Goal: Information Seeking & Learning: Learn about a topic

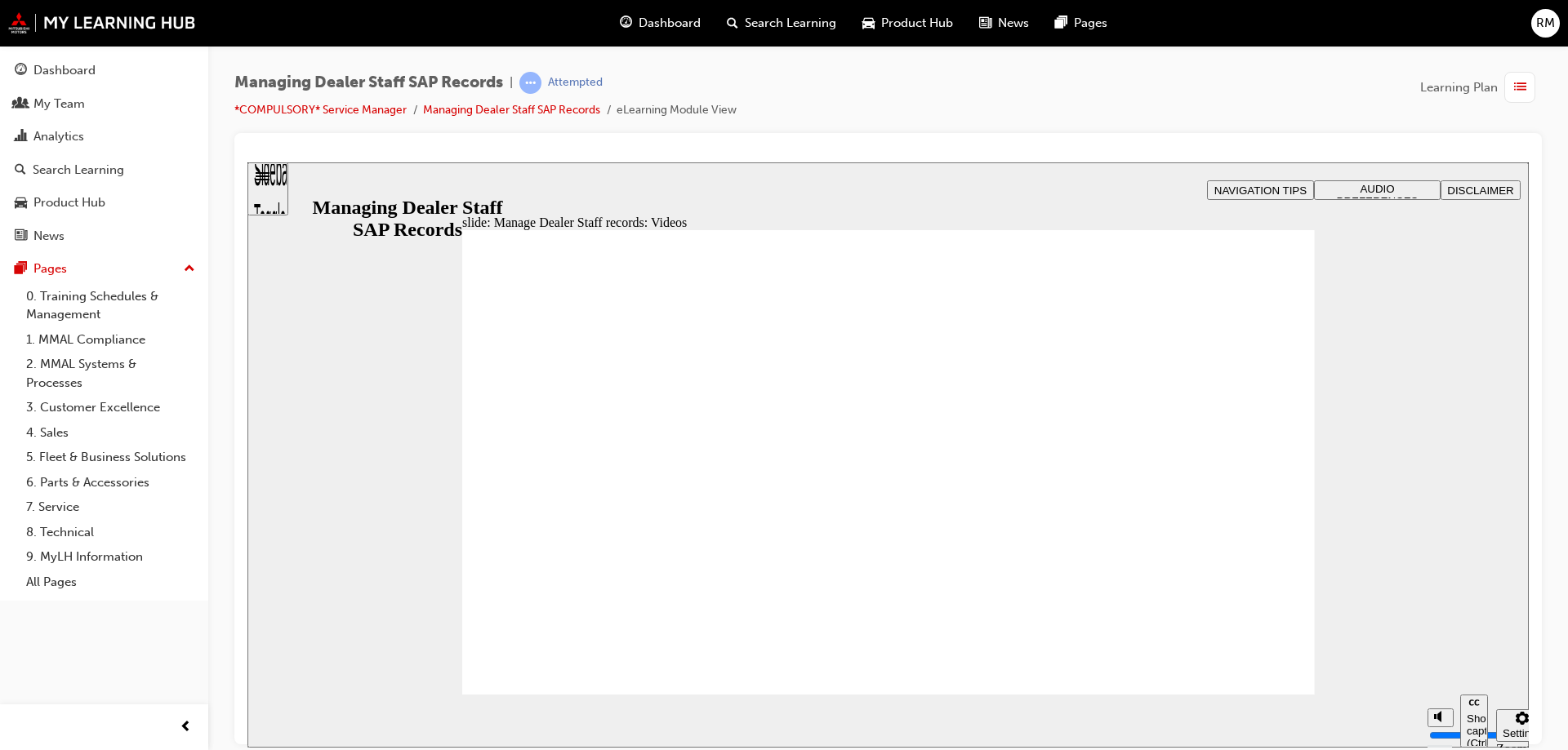
type input "0"
type input "75"
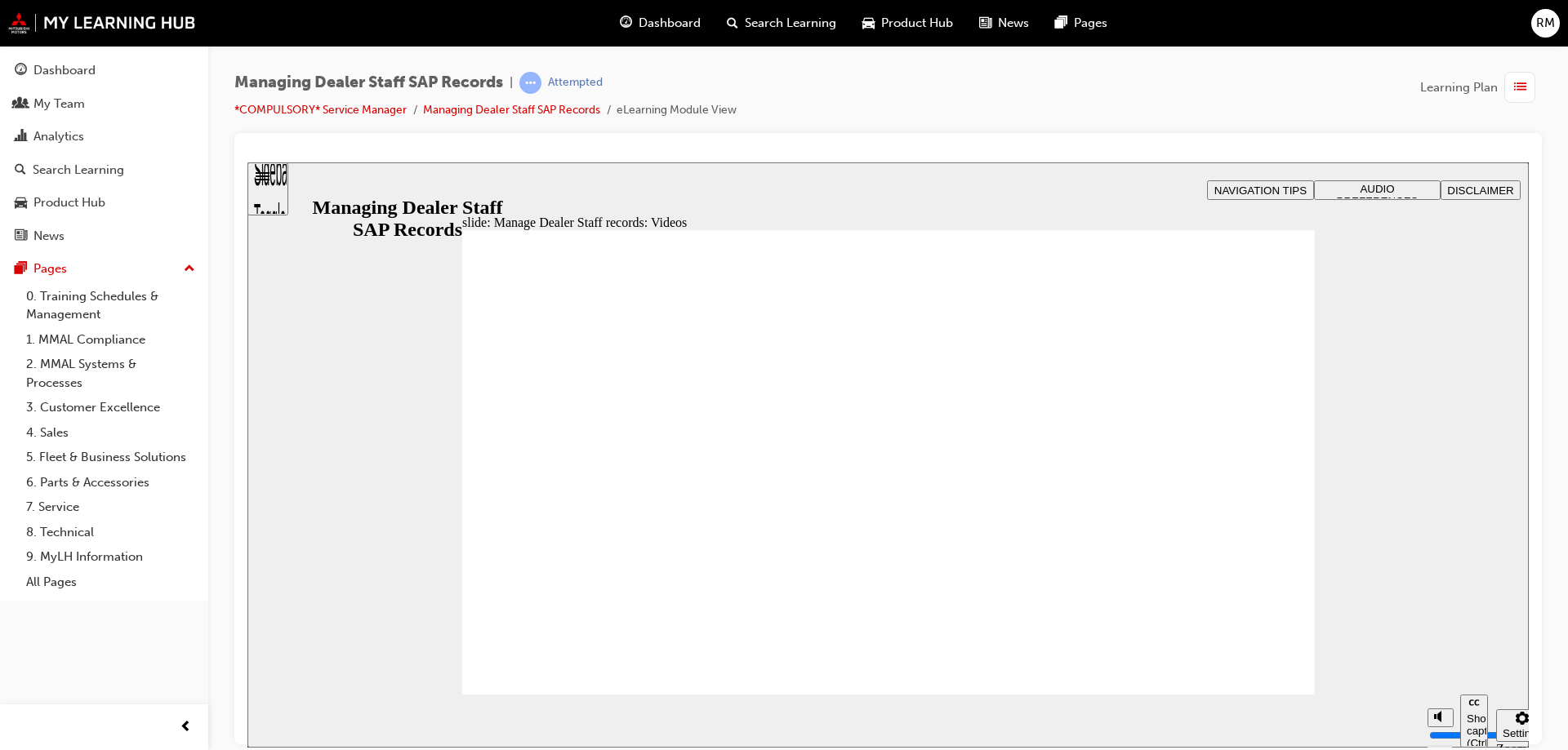
type input "0"
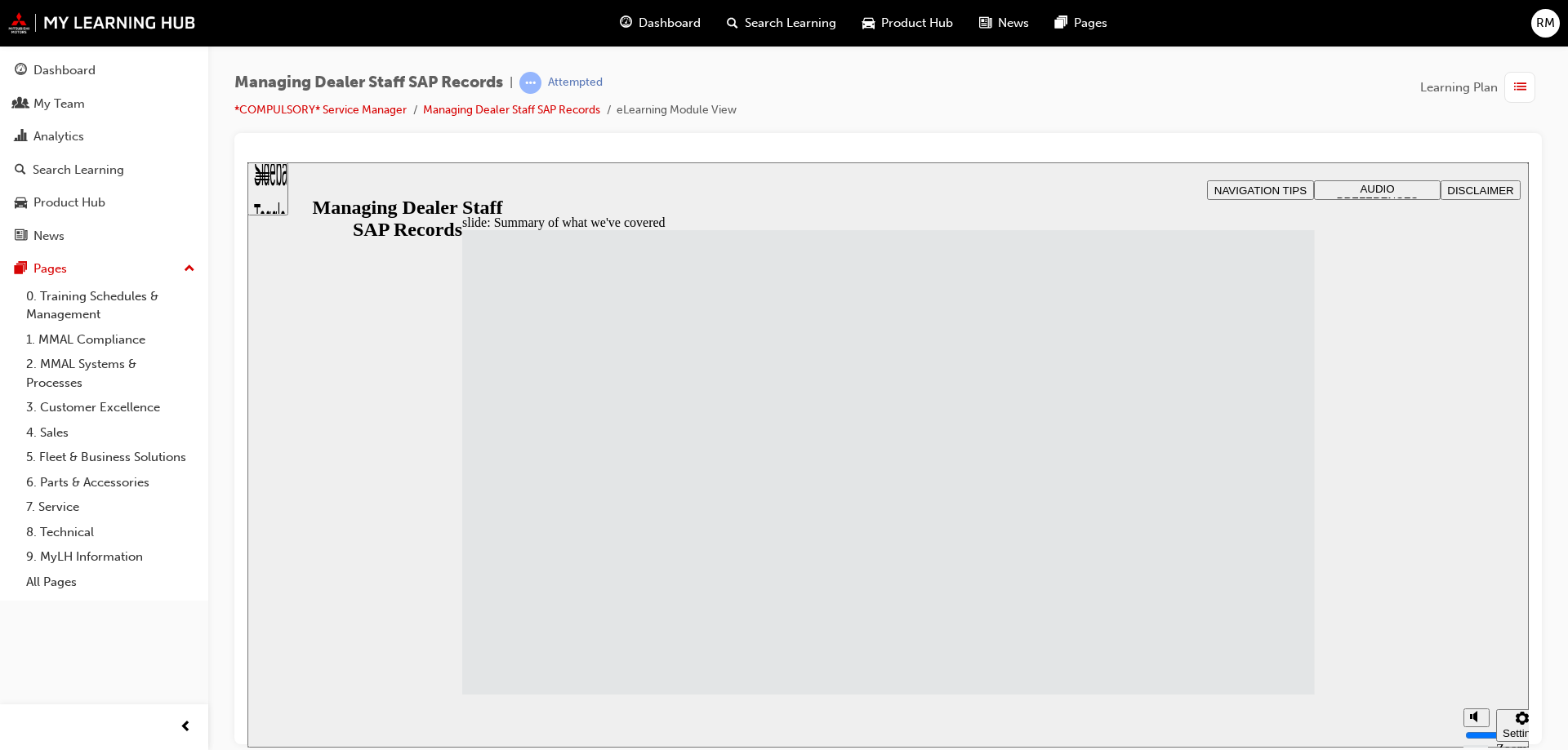
drag, startPoint x: 1241, startPoint y: 678, endPoint x: 1260, endPoint y: 670, distance: 20.6
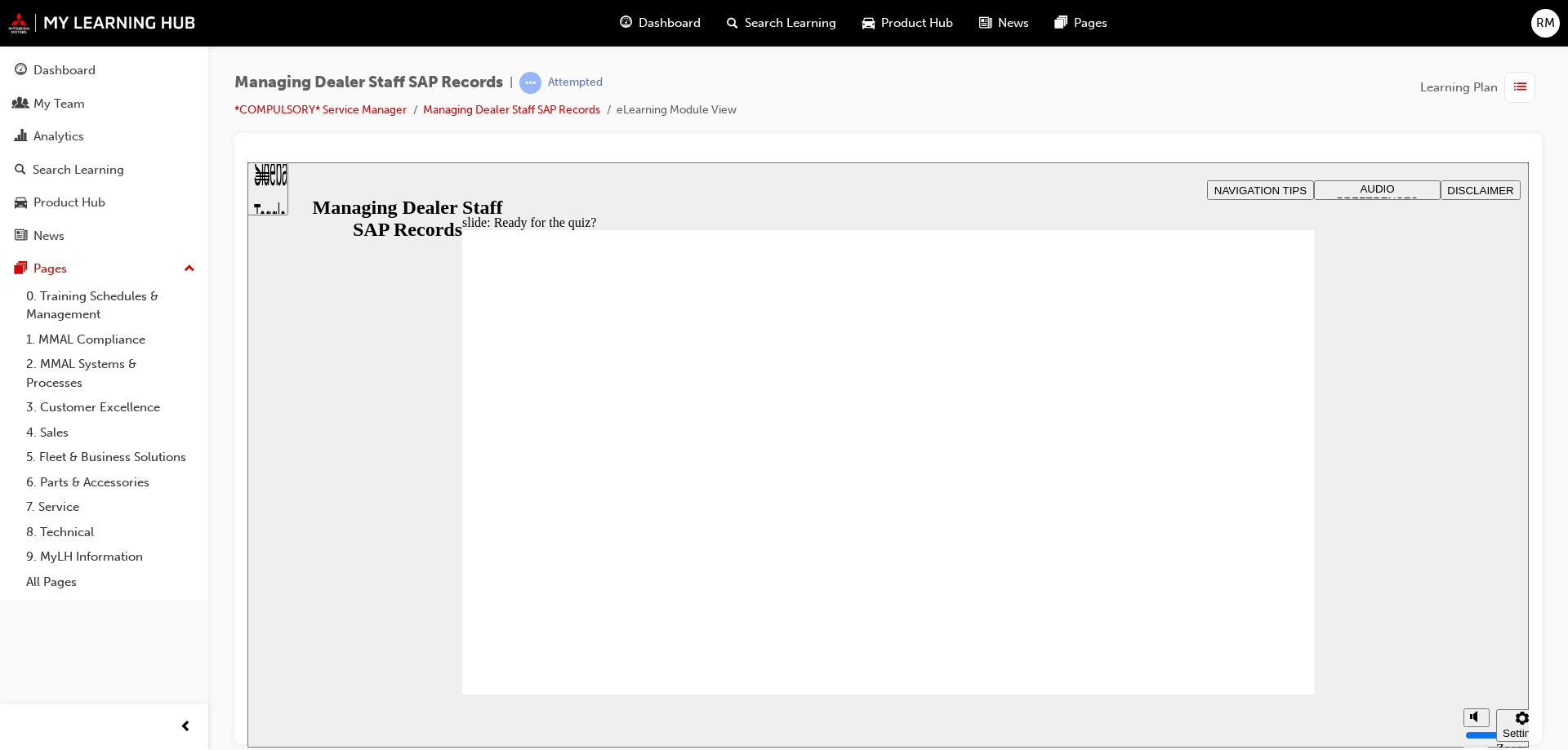
checkbox input "true"
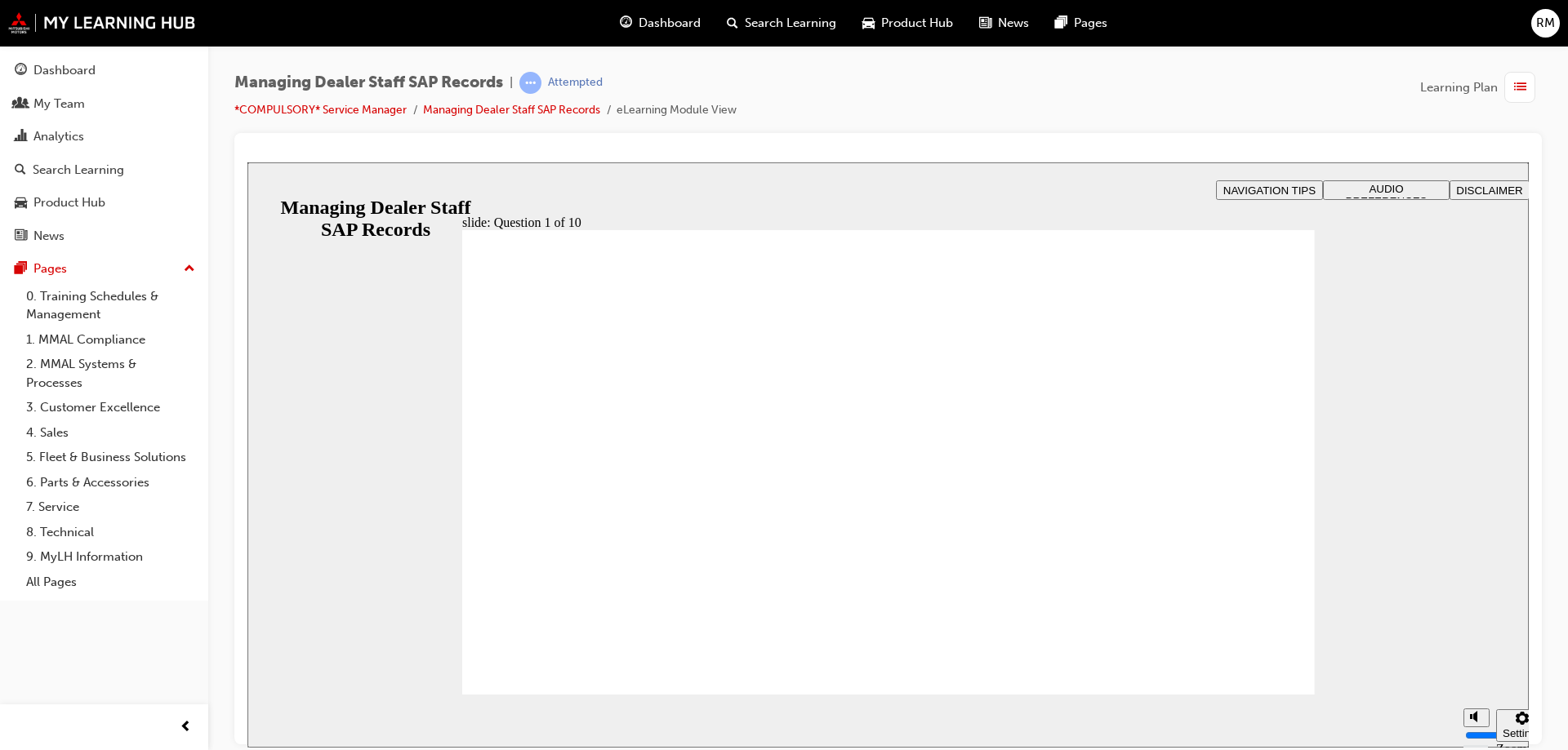
click at [640, 23] on span "Dashboard" at bounding box center [669, 23] width 62 height 19
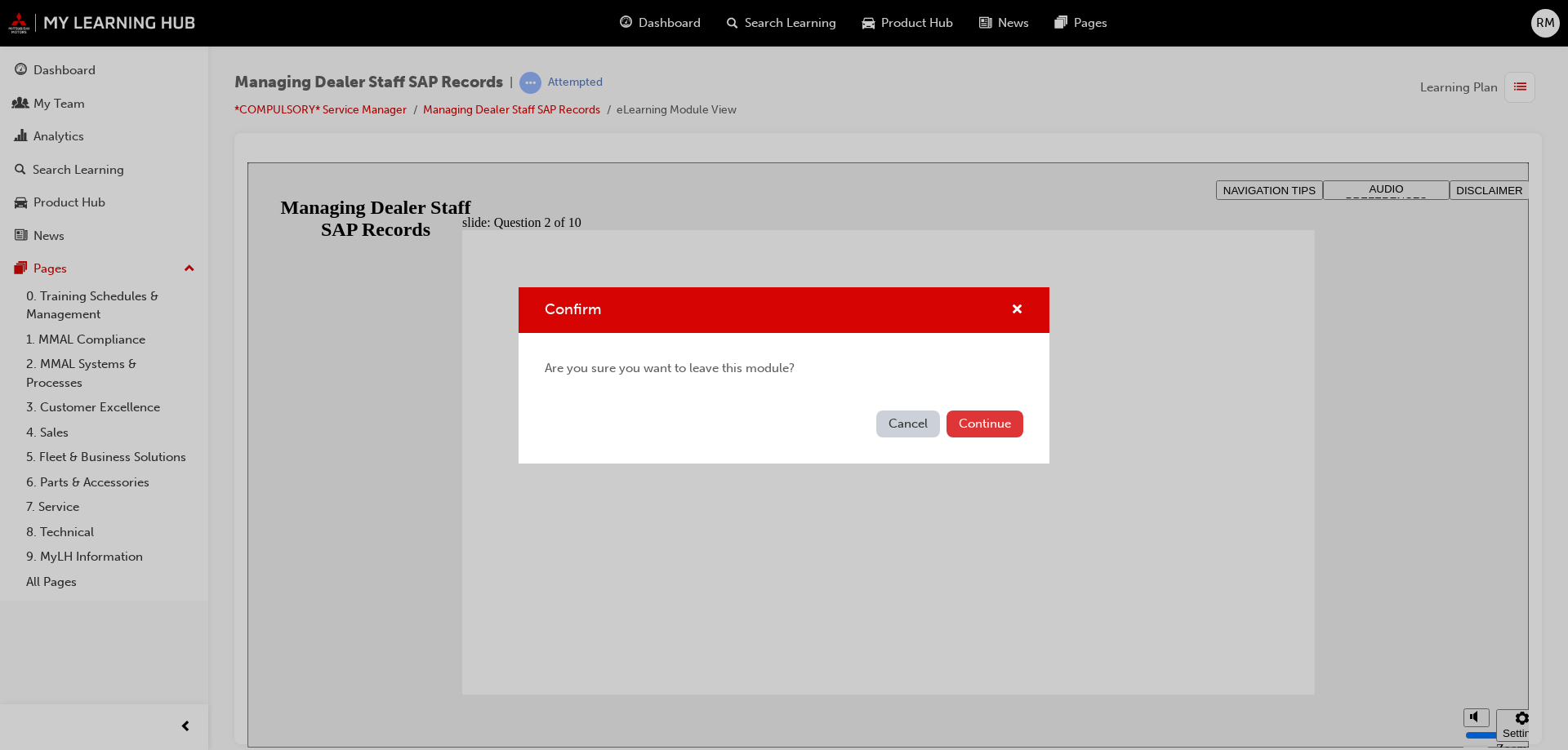
click at [984, 432] on button "Continue" at bounding box center [985, 425] width 77 height 27
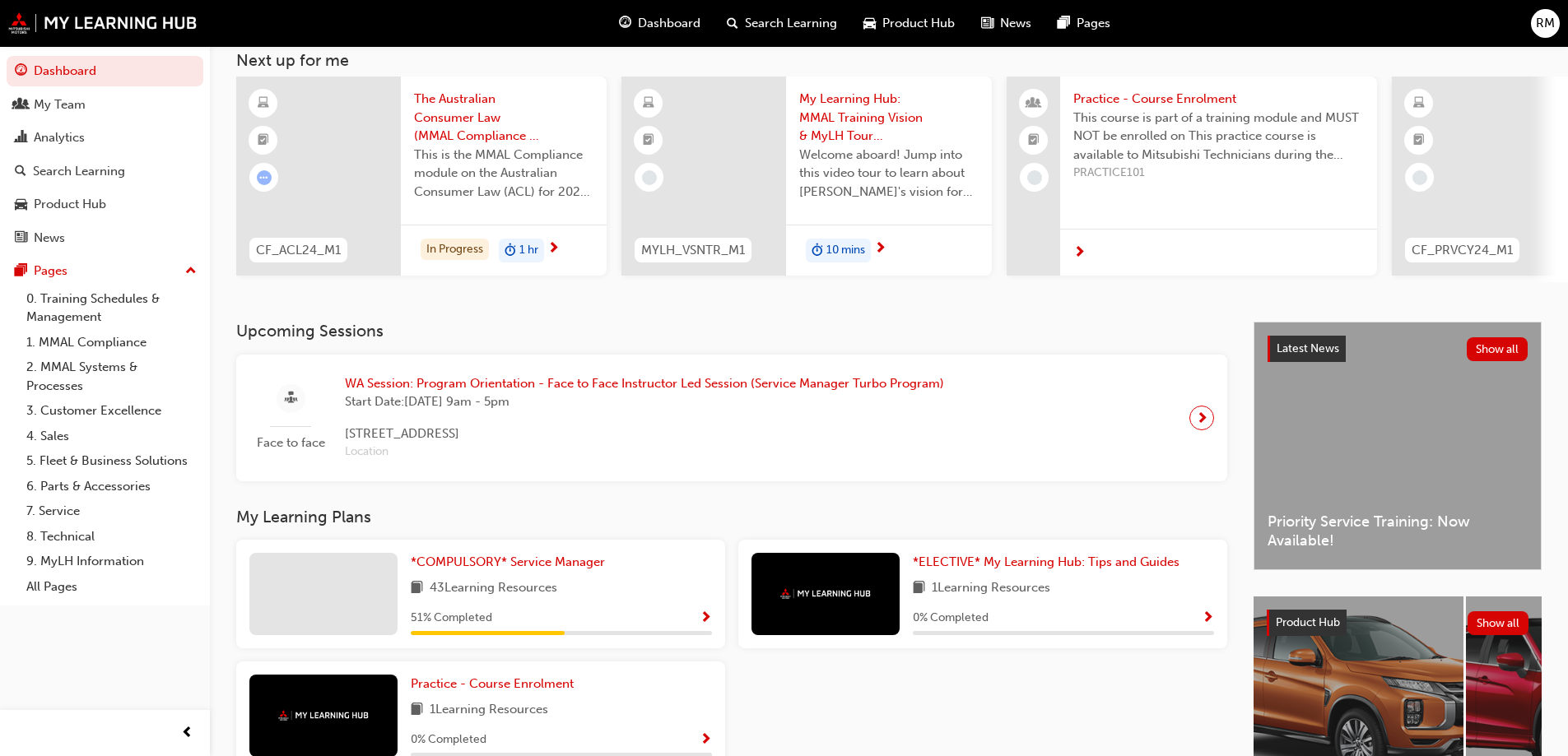
scroll to position [227, 0]
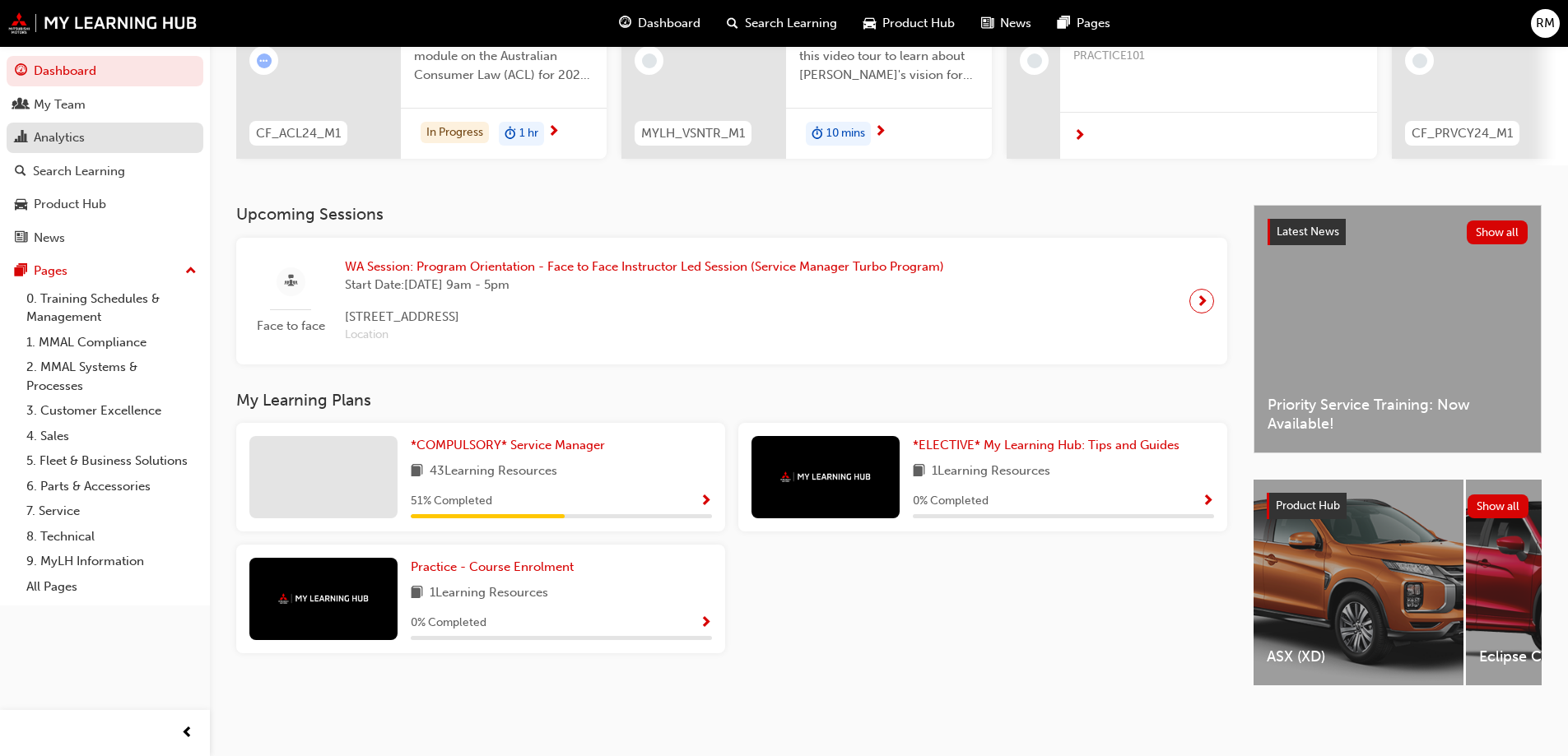
click at [108, 142] on div "Analytics" at bounding box center [104, 138] width 180 height 21
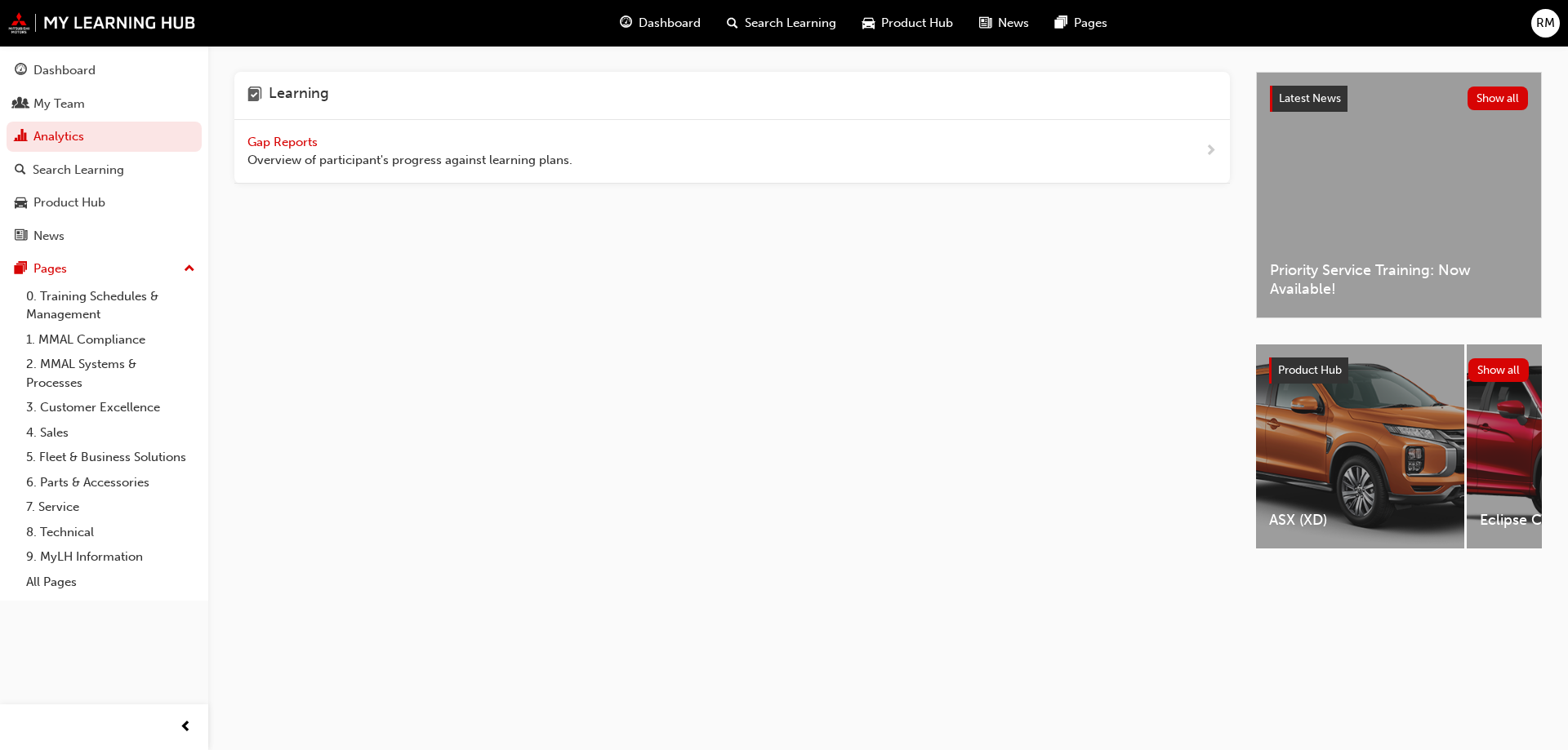
click at [289, 139] on span "Gap Reports" at bounding box center [285, 142] width 73 height 15
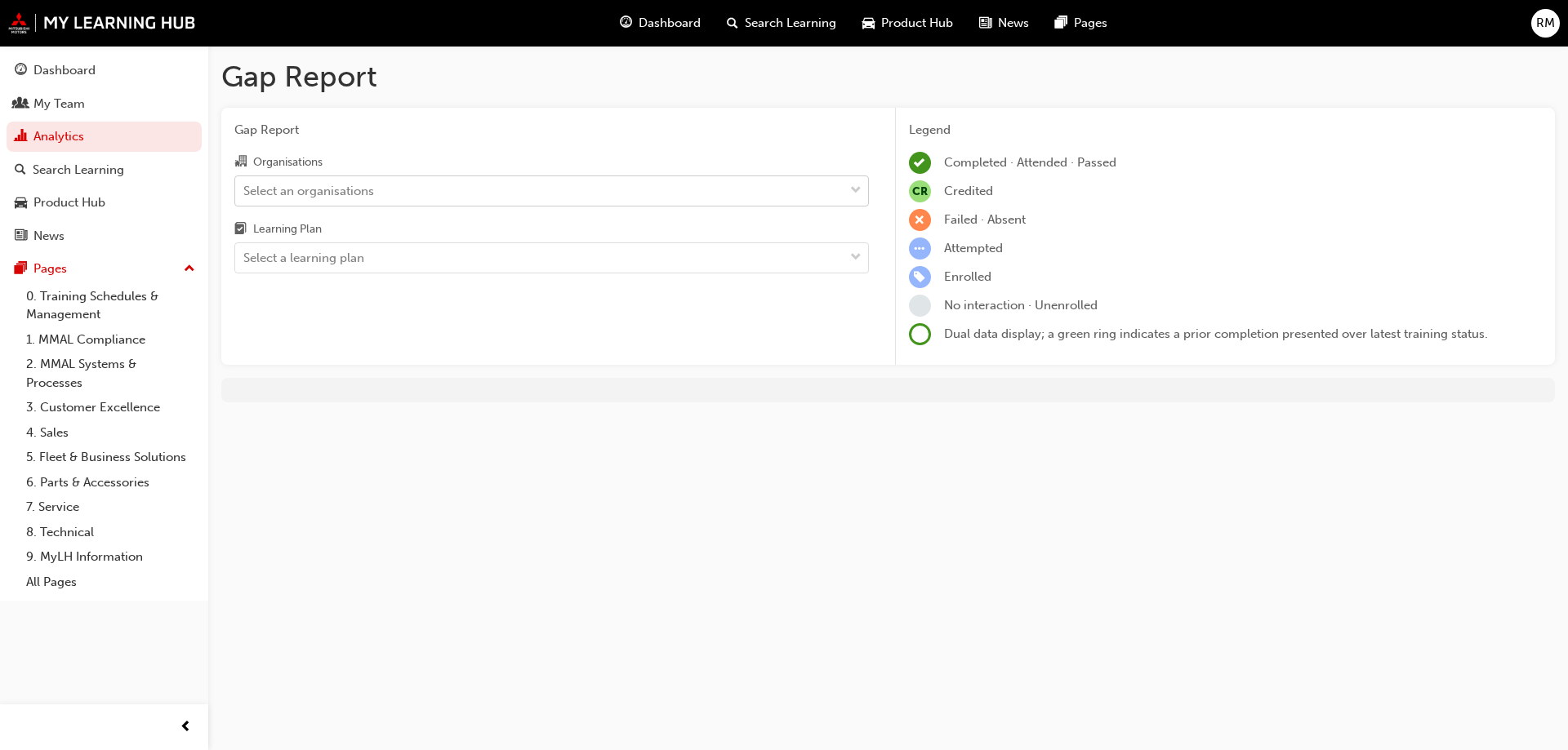
click at [449, 183] on div "Select an organisations" at bounding box center [539, 190] width 608 height 28
click at [245, 183] on input "Organisations Select an organisations" at bounding box center [244, 190] width 2 height 14
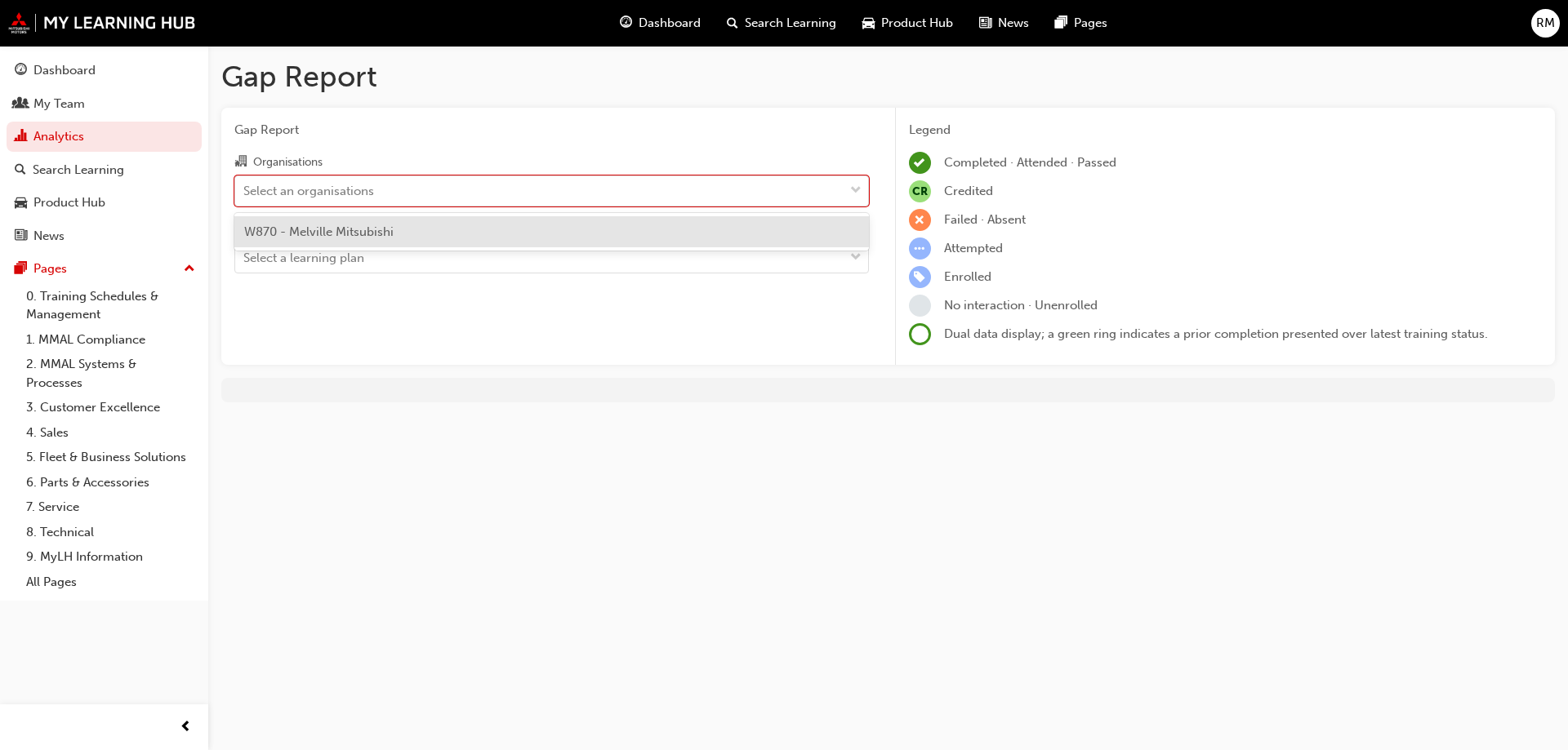
click at [443, 228] on div "W870 - Melville Mitsubishi" at bounding box center [551, 231] width 634 height 32
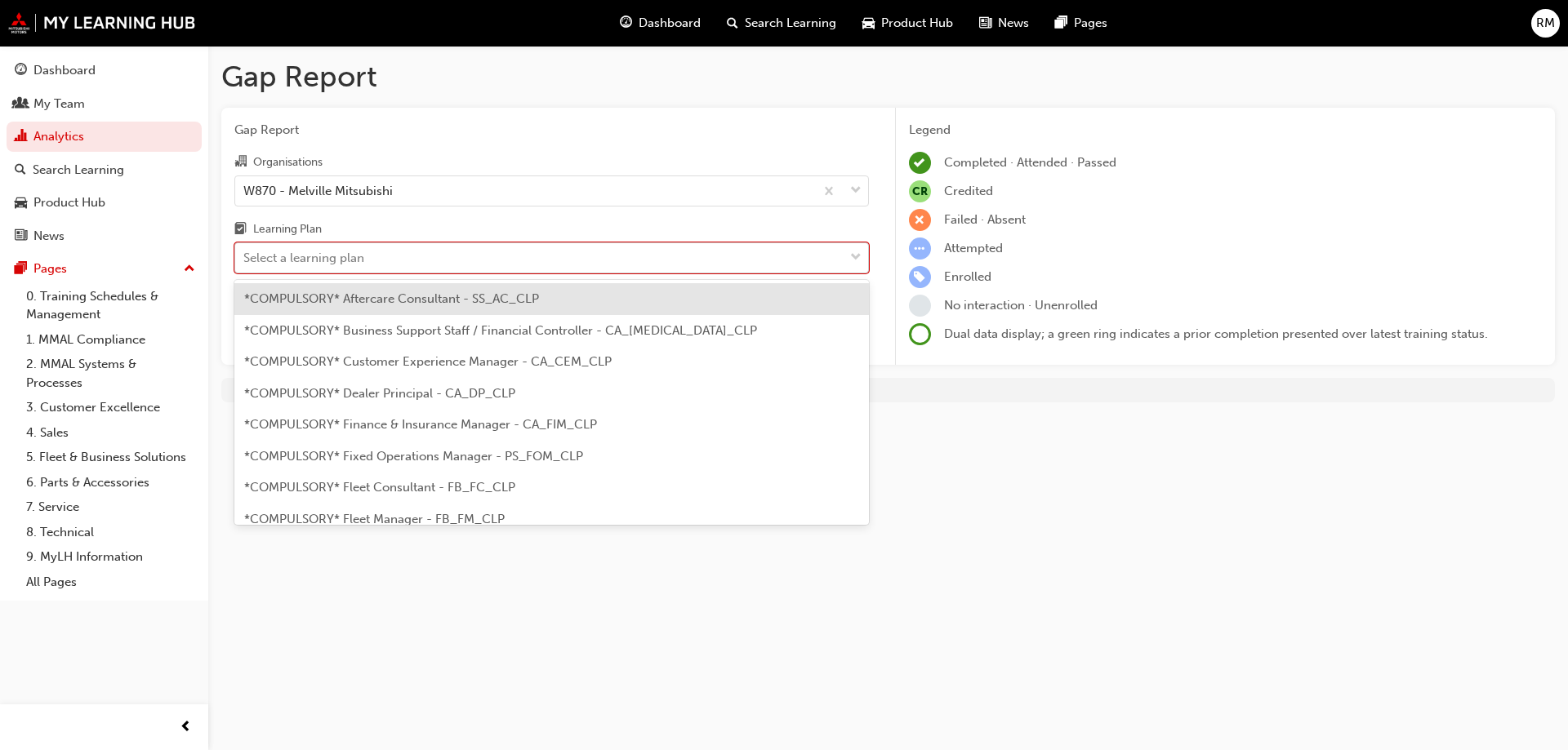
click at [433, 267] on div "Select a learning plan" at bounding box center [539, 258] width 608 height 28
click at [245, 265] on input "Learning Plan option *COMPULSORY* Aftercare Consultant - SS_AC_CLP focused, 1 o…" at bounding box center [244, 257] width 2 height 14
type input "m"
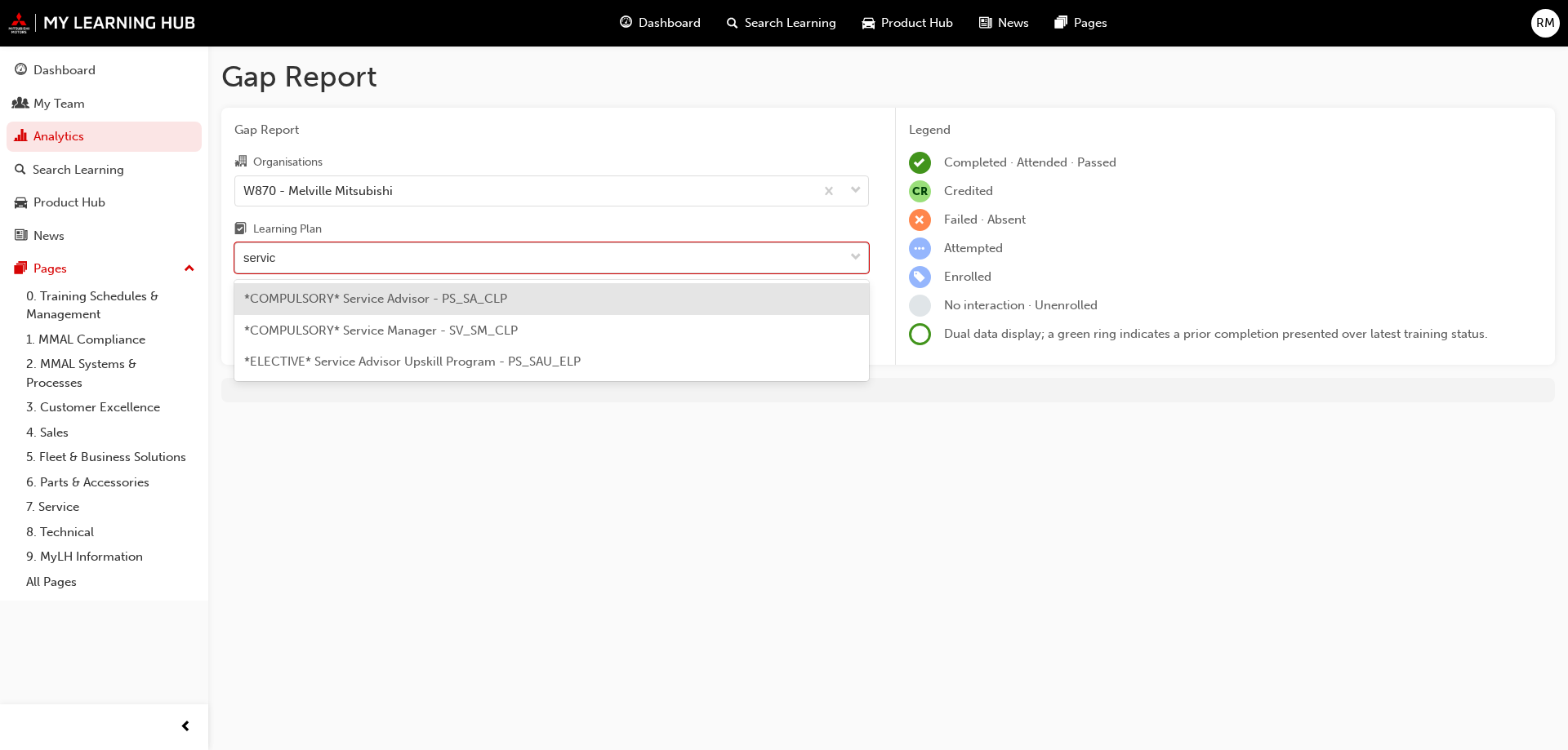
type input "service"
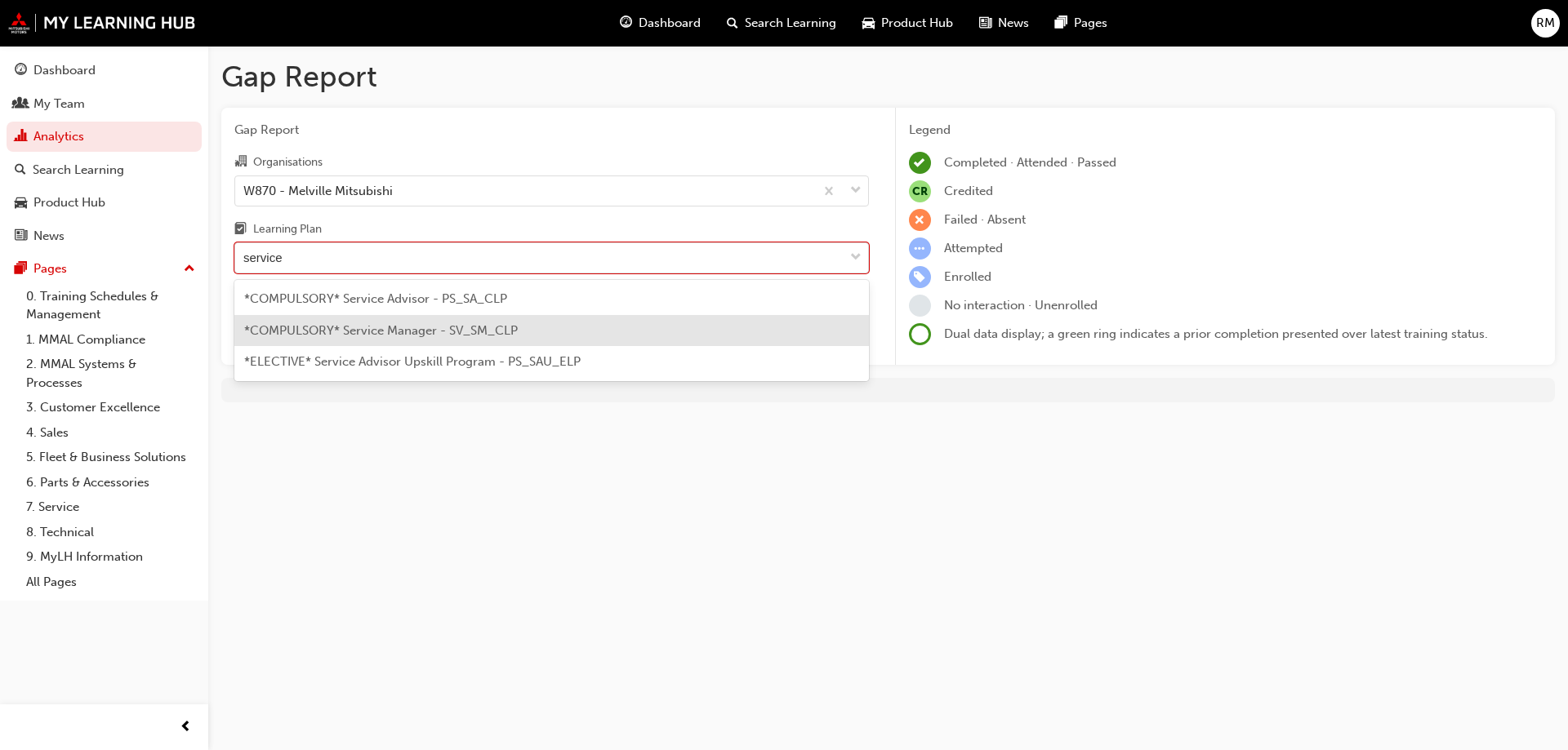
click at [488, 332] on span "*COMPULSORY* Service Manager - SV_SM_CLP" at bounding box center [381, 330] width 273 height 15
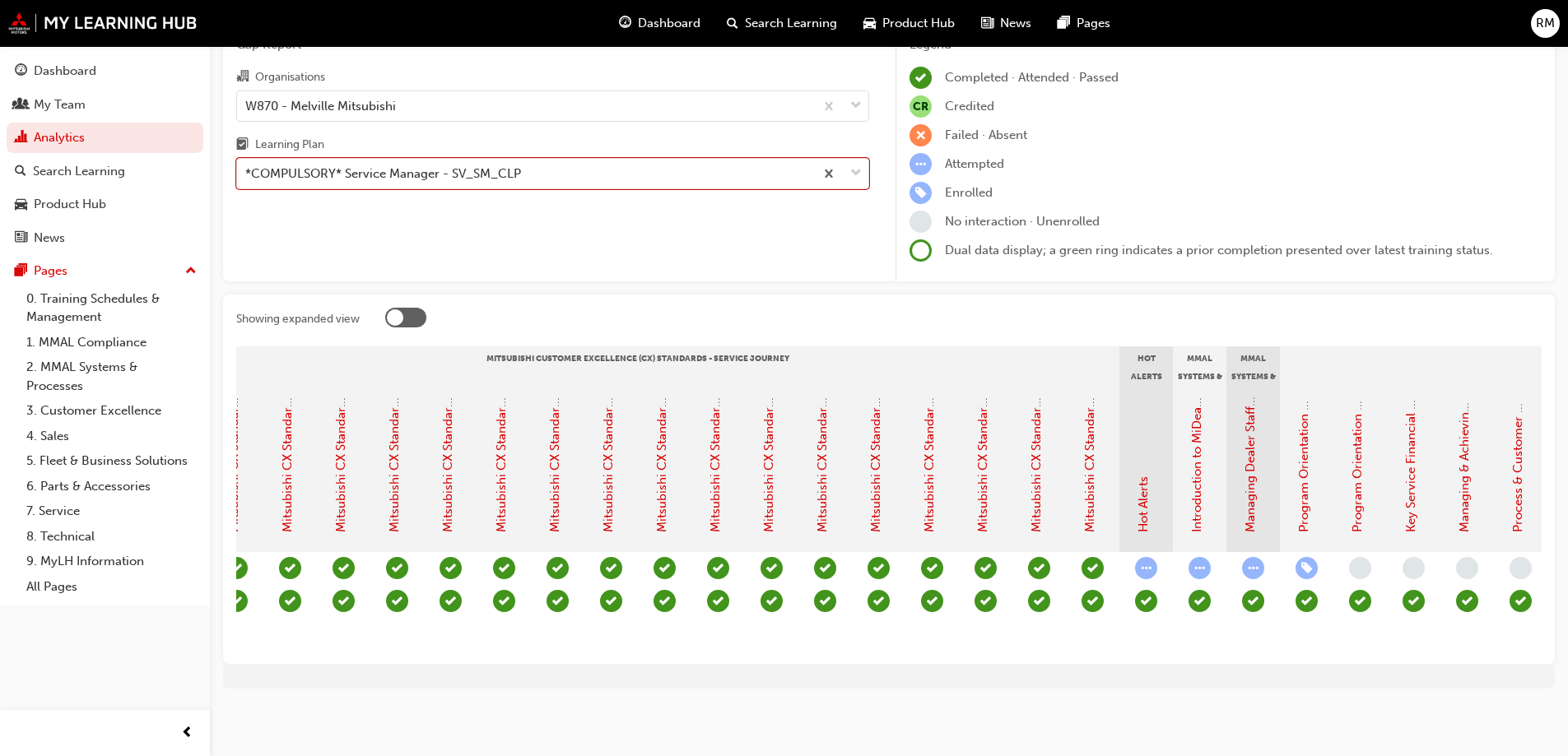
scroll to position [0, 616]
click at [1248, 482] on link "Managing Dealer Staff SAP Records" at bounding box center [1249, 431] width 15 height 201
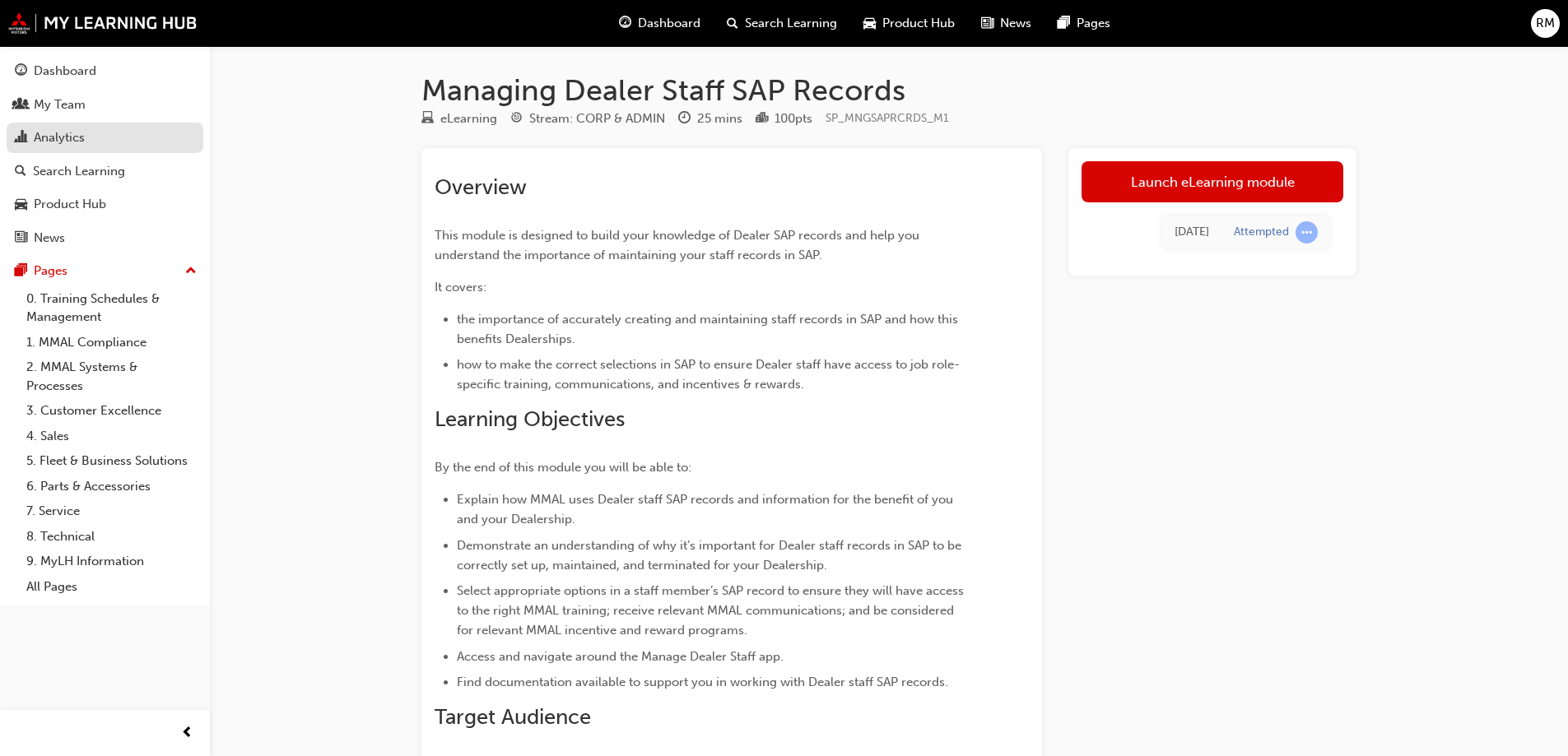
click at [84, 142] on div "Analytics" at bounding box center [59, 138] width 51 height 19
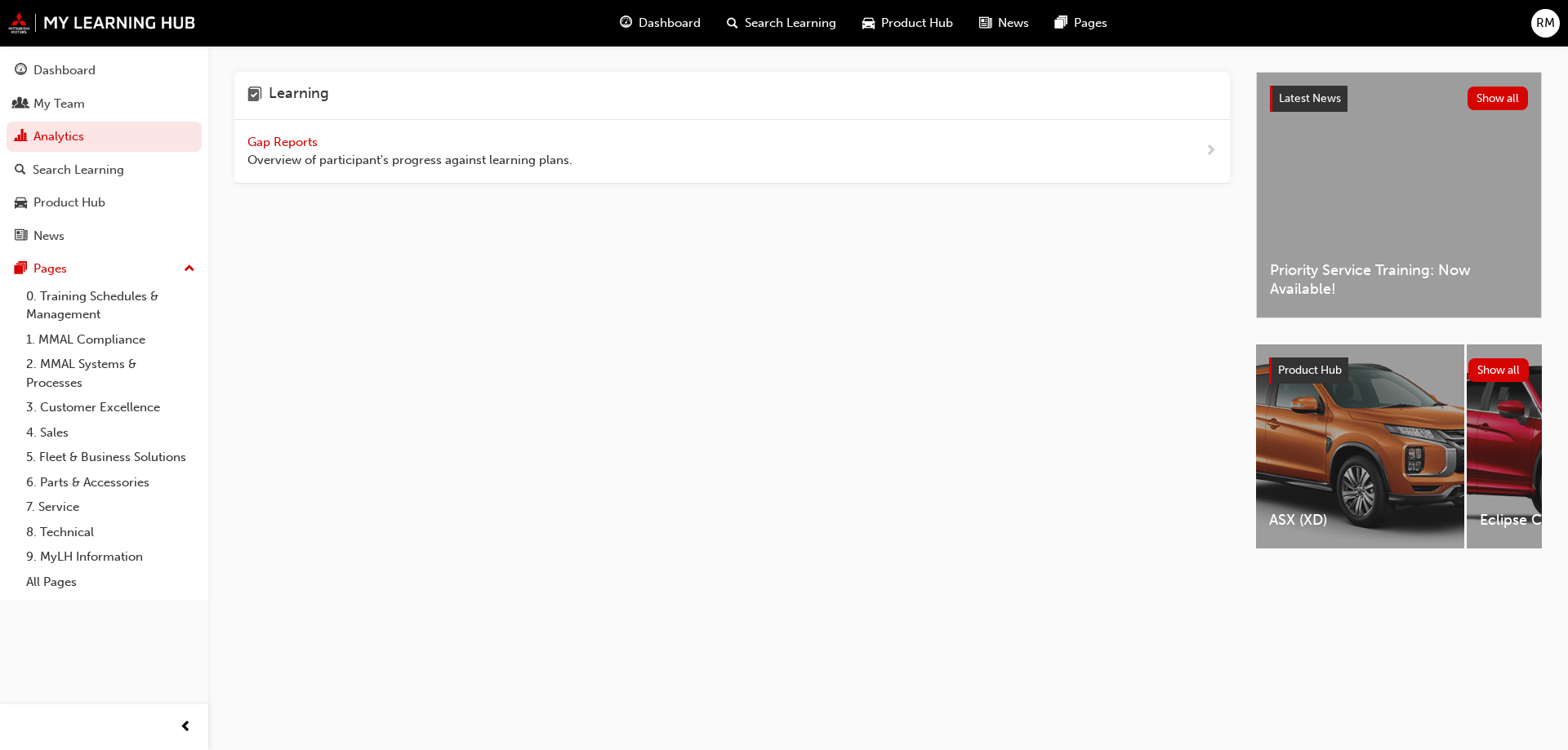
click at [283, 147] on span "Gap Reports" at bounding box center [285, 142] width 73 height 15
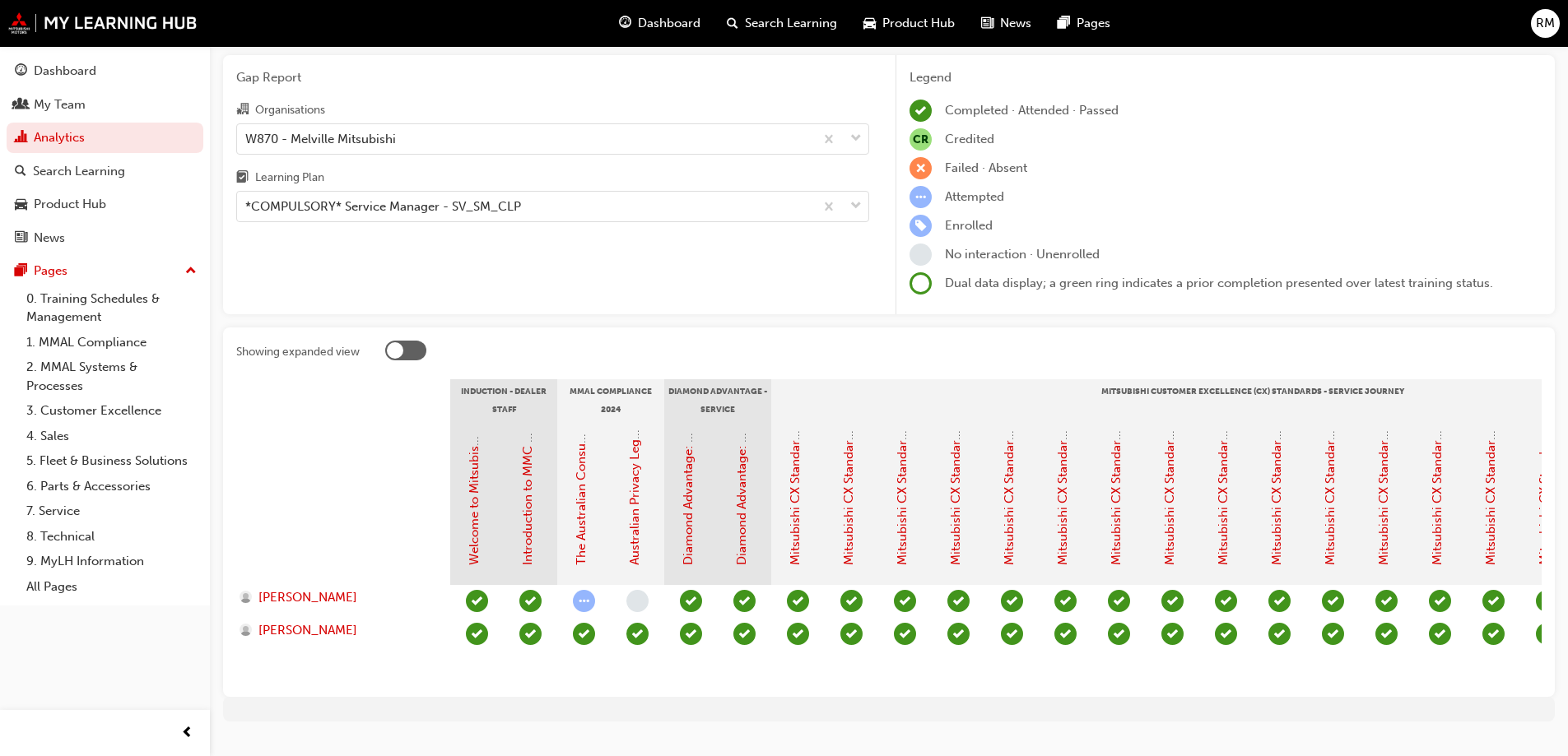
scroll to position [83, 0]
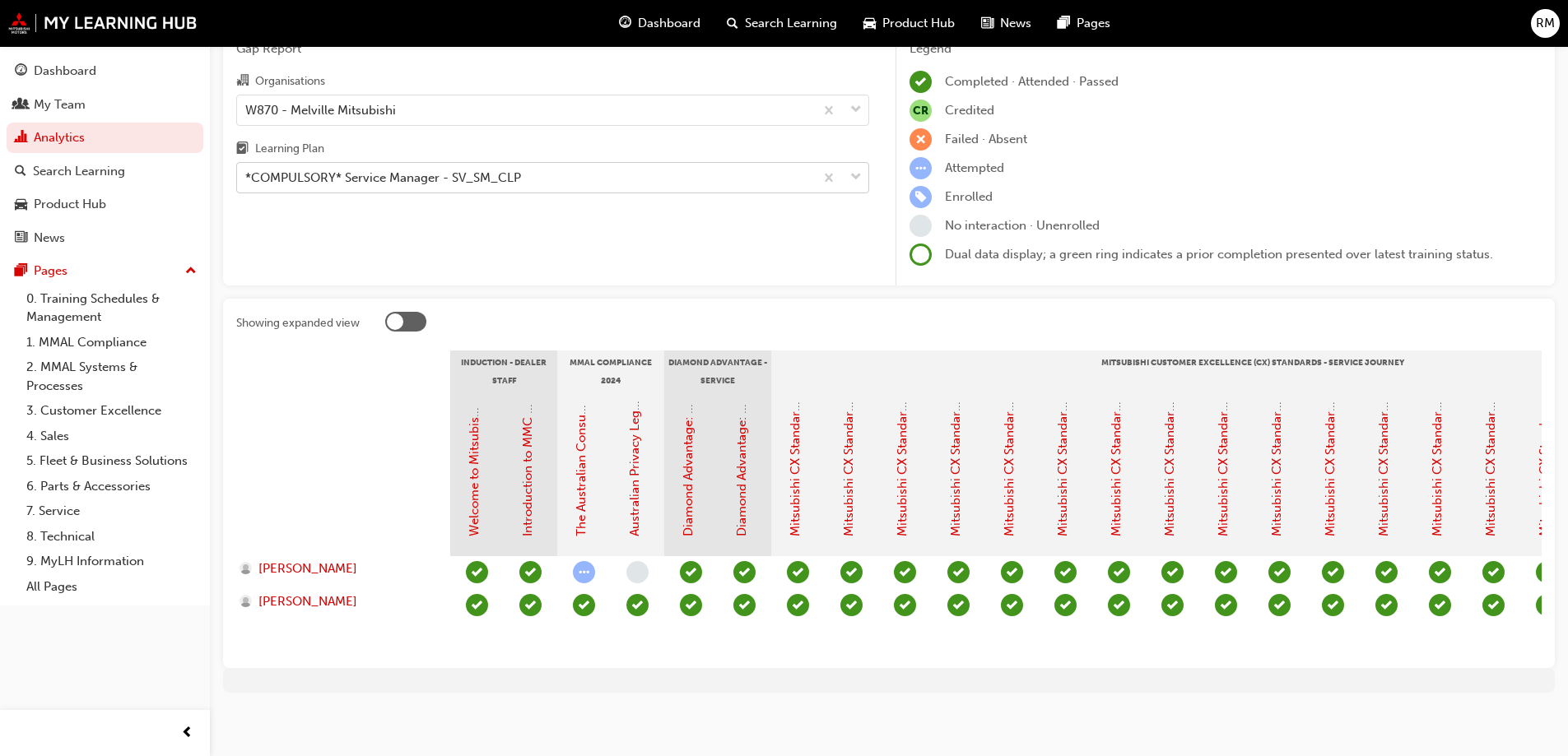
click at [488, 172] on div "*COMPULSORY* Service Manager - SV_SM_CLP" at bounding box center [383, 178] width 276 height 19
click at [247, 172] on input "Learning Plan *COMPULSORY* Service Manager - SV_SM_CLP" at bounding box center [246, 177] width 2 height 14
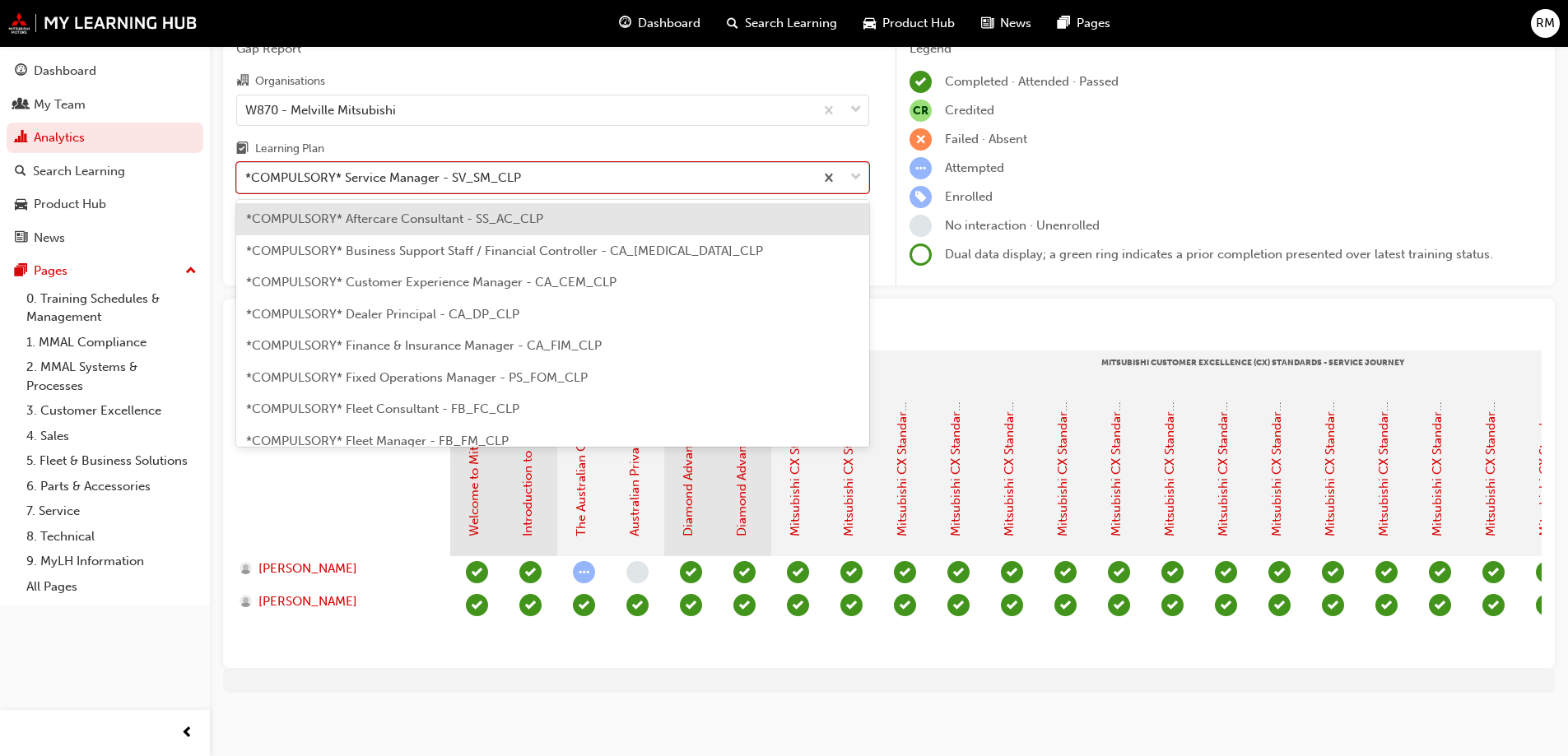
scroll to position [401, 0]
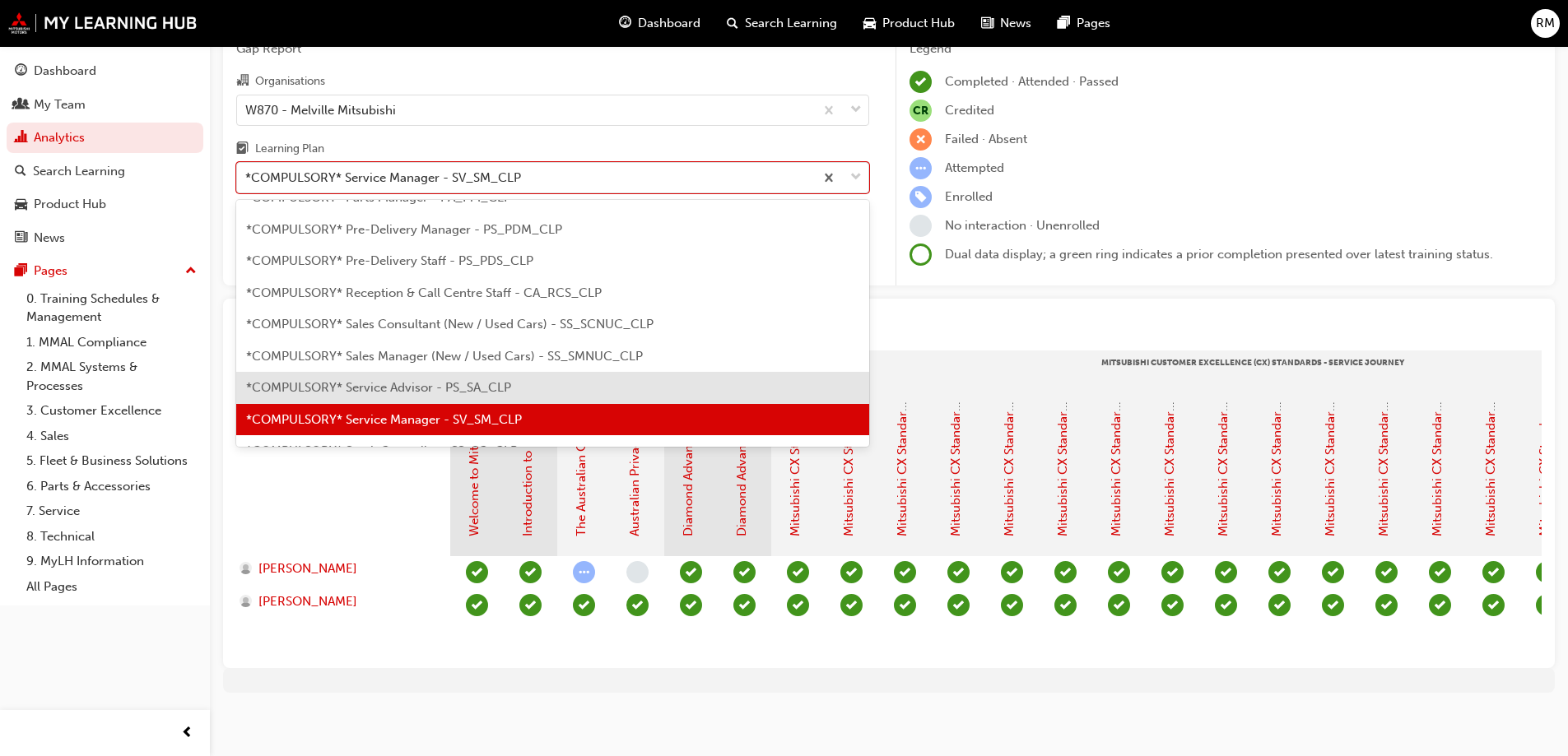
click at [484, 384] on span "*COMPULSORY* Service Advisor - PS_SA_CLP" at bounding box center [379, 387] width 265 height 15
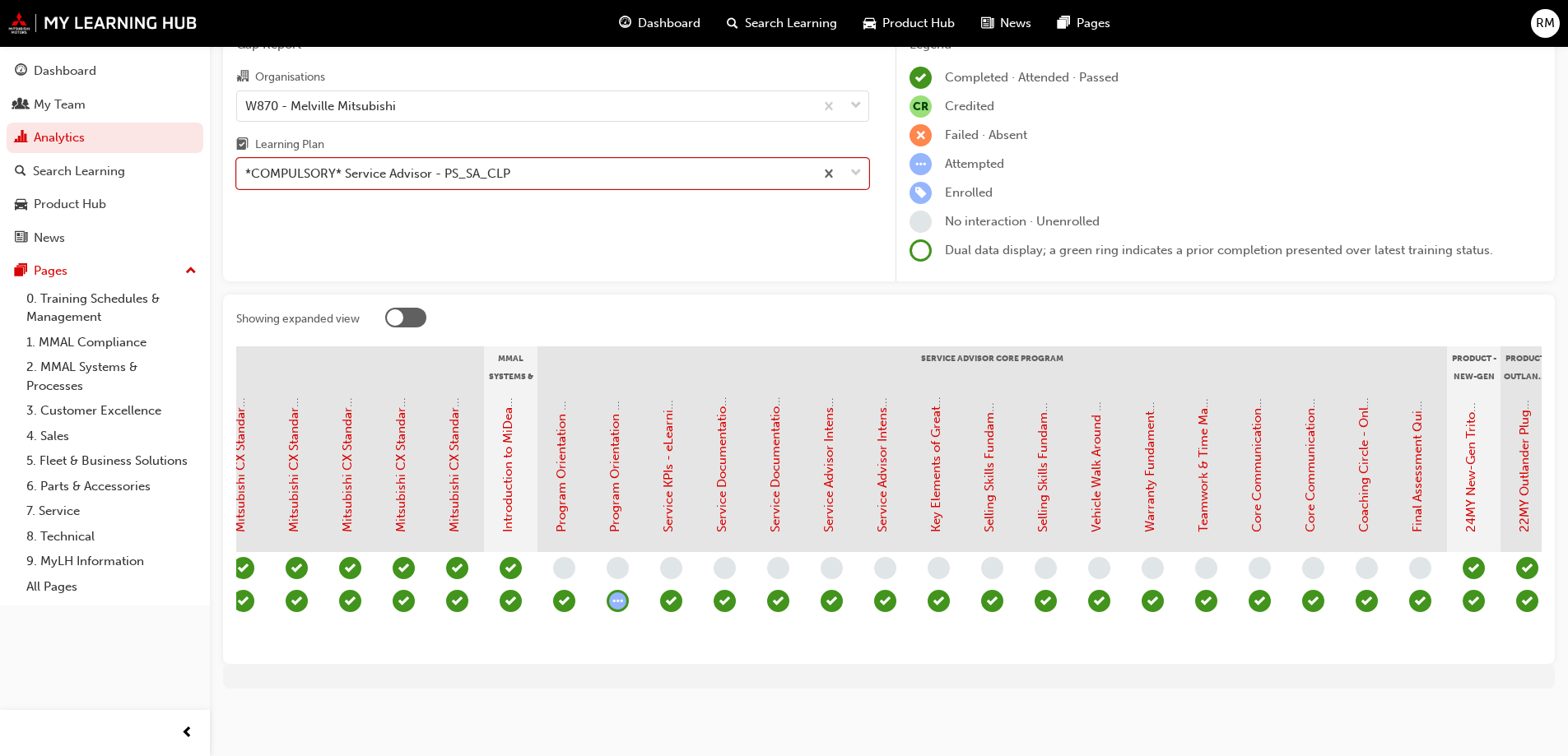
scroll to position [0, 1370]
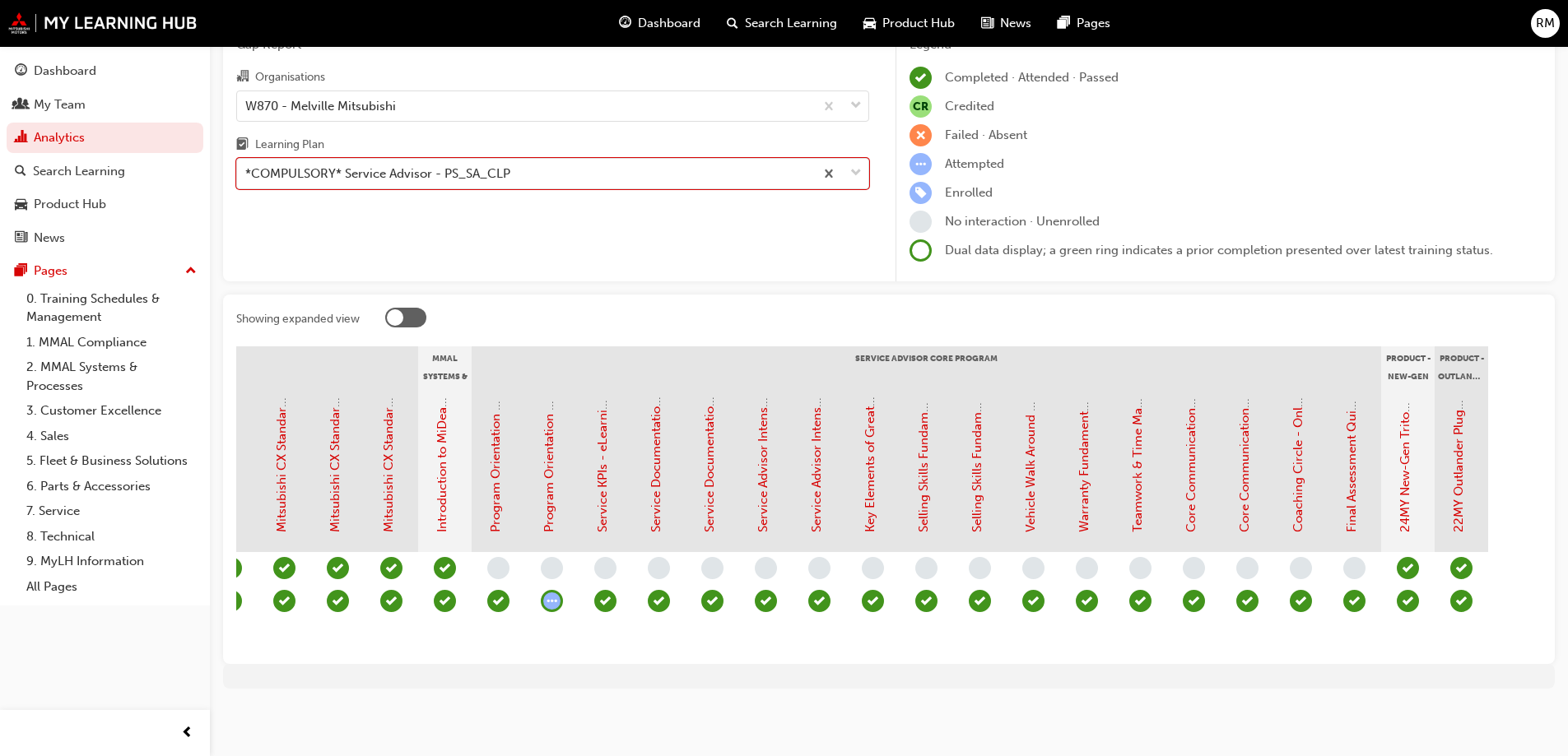
click at [504, 509] on div "Program Orientation - Face to Face Instructor Led Training (Service Advisor Cor…" at bounding box center [496, 465] width 19 height 136
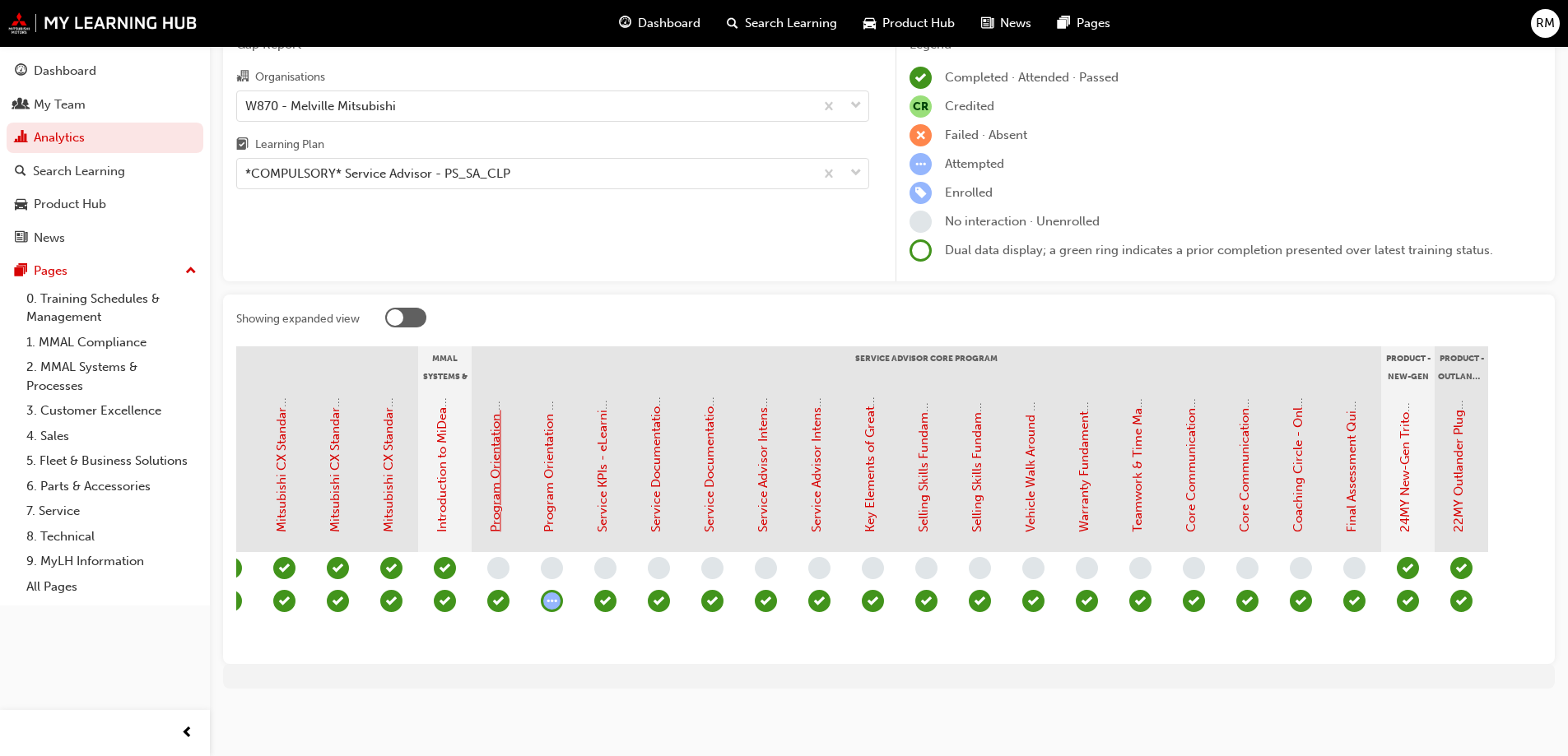
click at [493, 504] on link "Program Orientation - Face to Face Instructor Led Training (Service Advisor Cor…" at bounding box center [495, 273] width 15 height 518
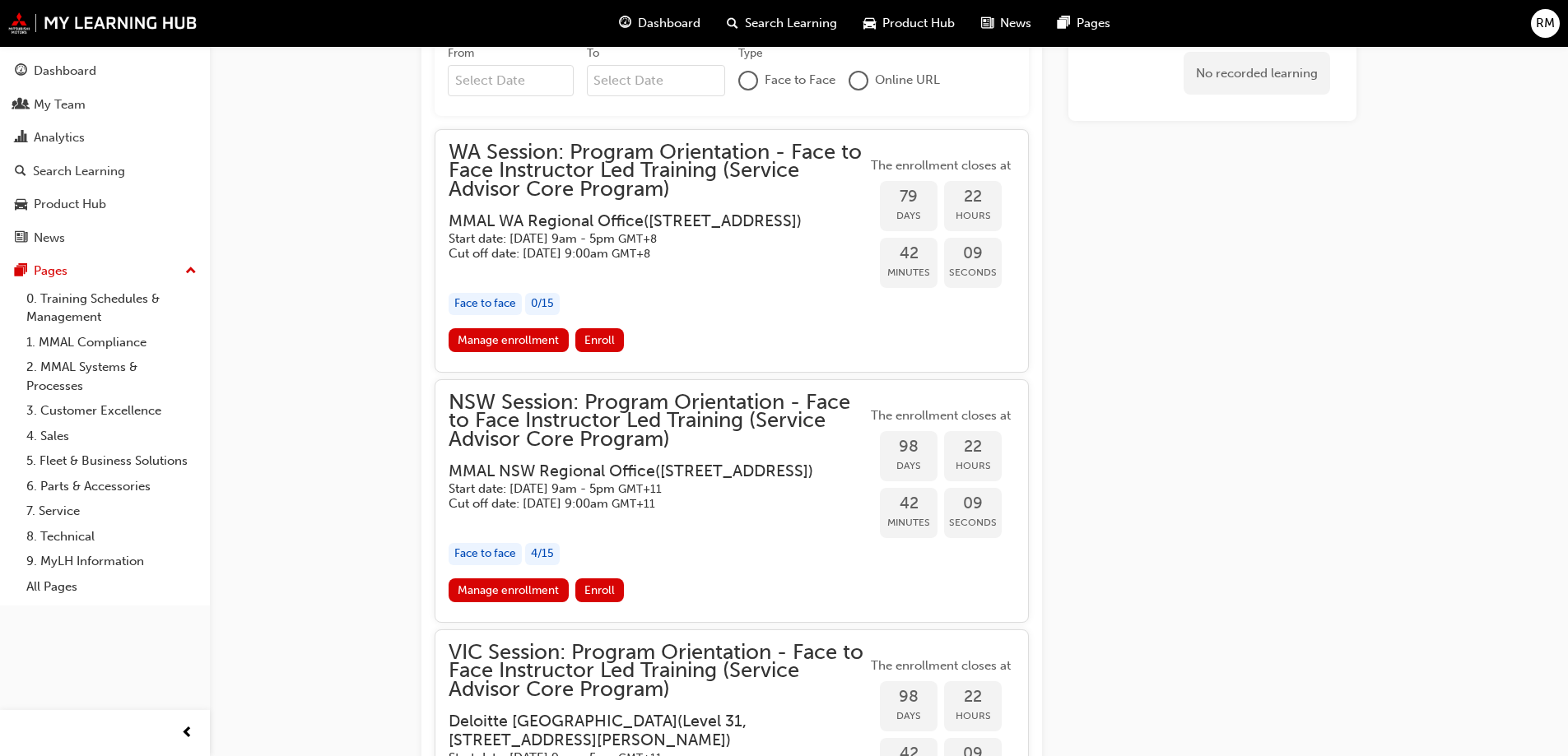
scroll to position [1404, 0]
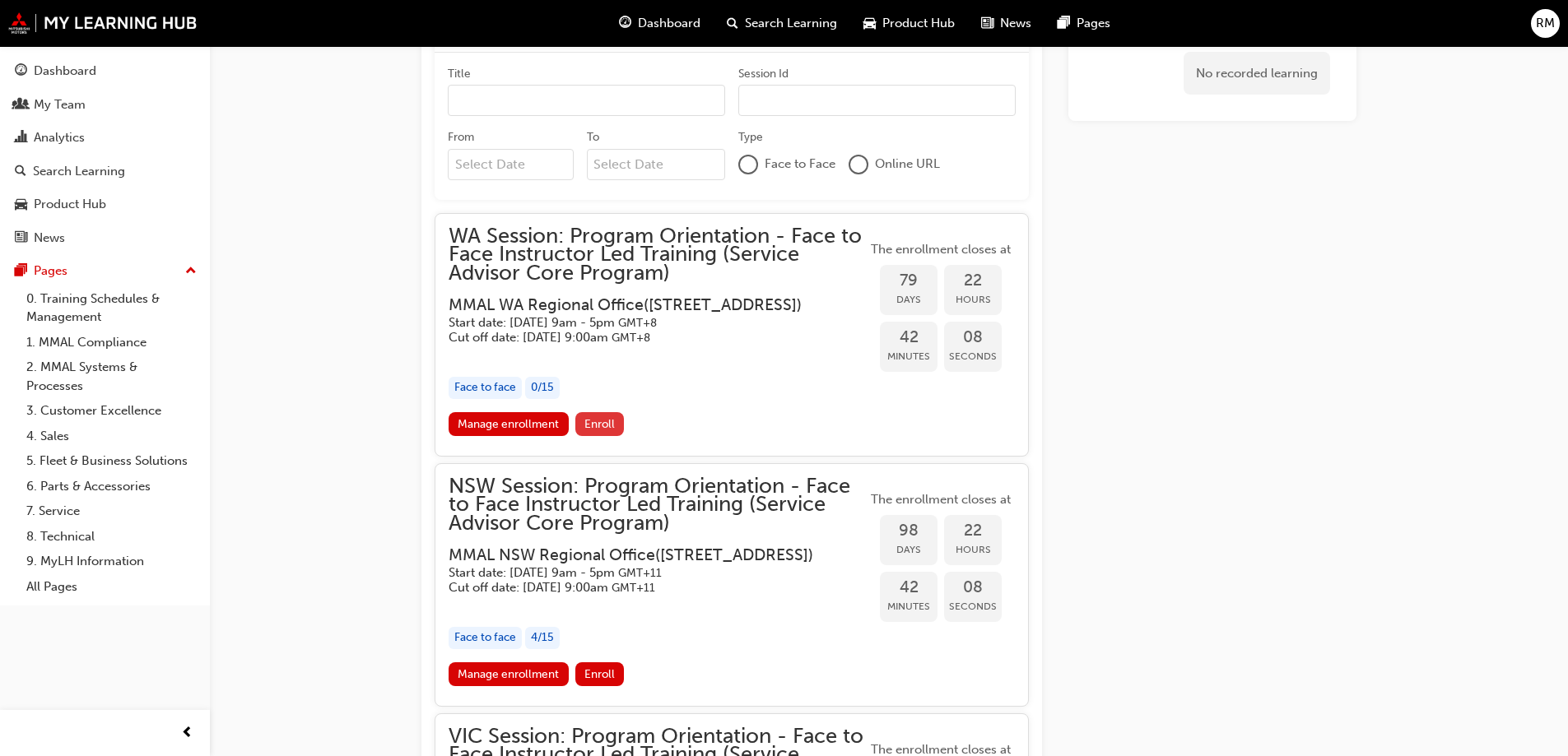
click at [607, 431] on span "Enroll" at bounding box center [599, 424] width 30 height 14
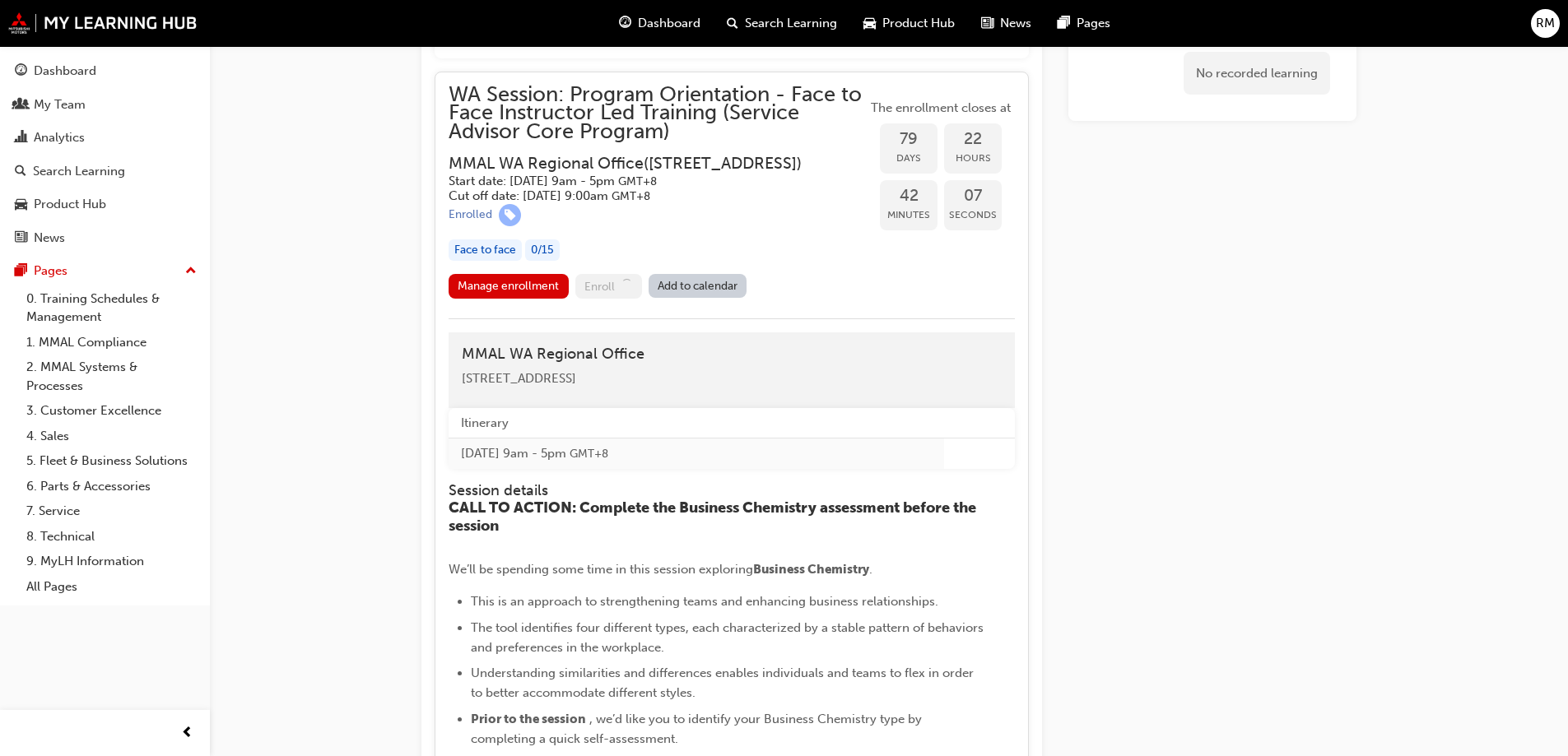
scroll to position [1568, 0]
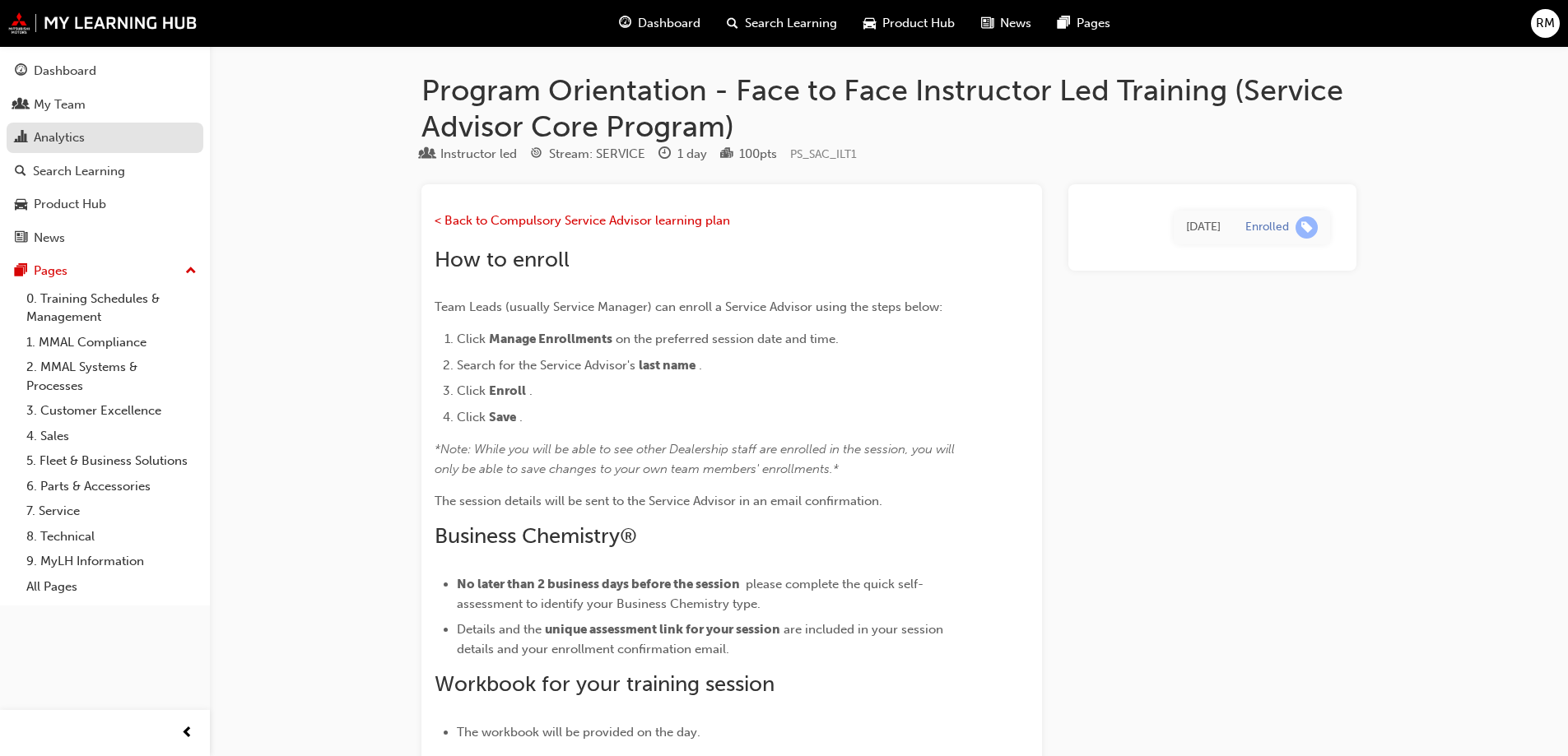
click at [118, 144] on div "Analytics" at bounding box center [104, 138] width 180 height 21
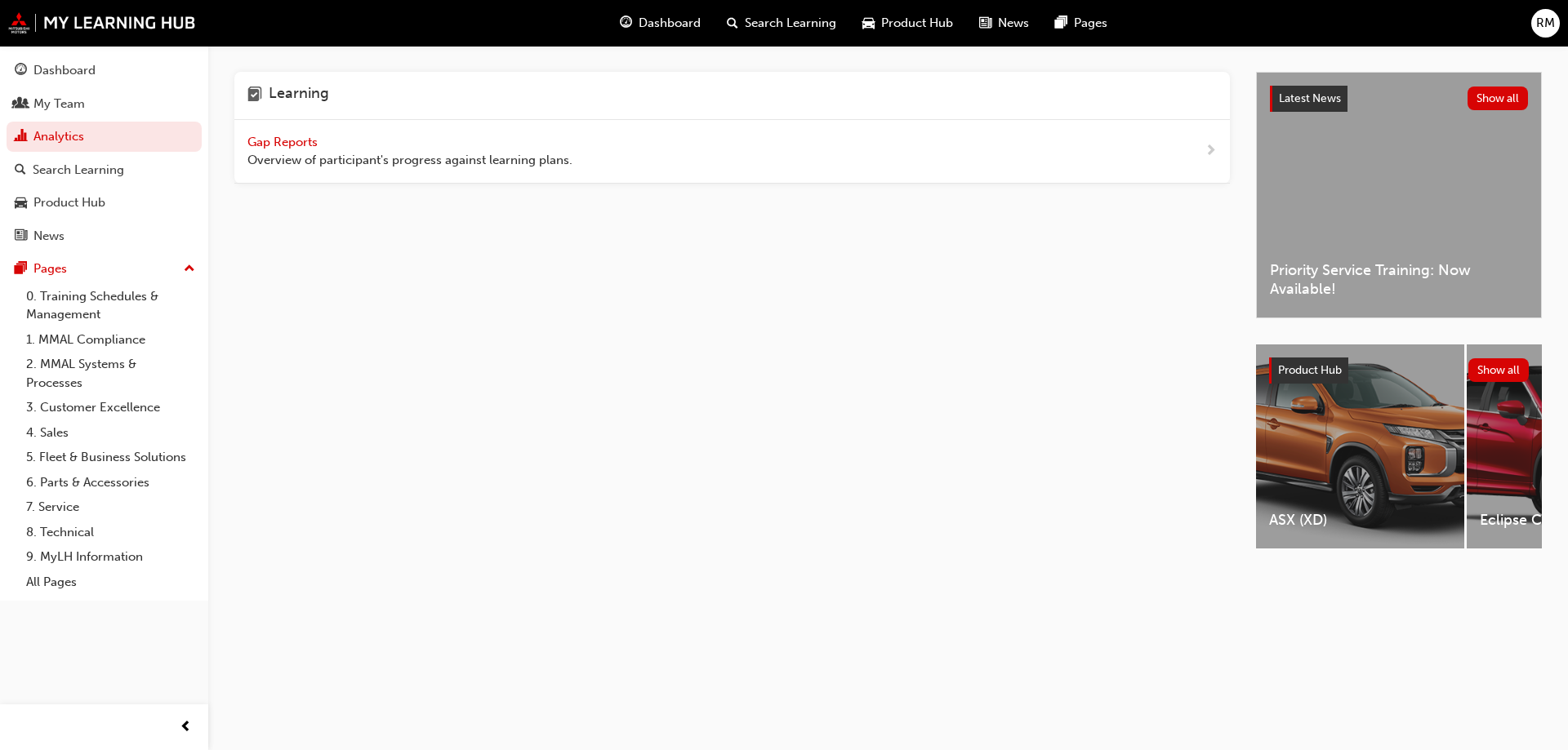
click at [316, 142] on span "Gap Reports" at bounding box center [285, 142] width 73 height 15
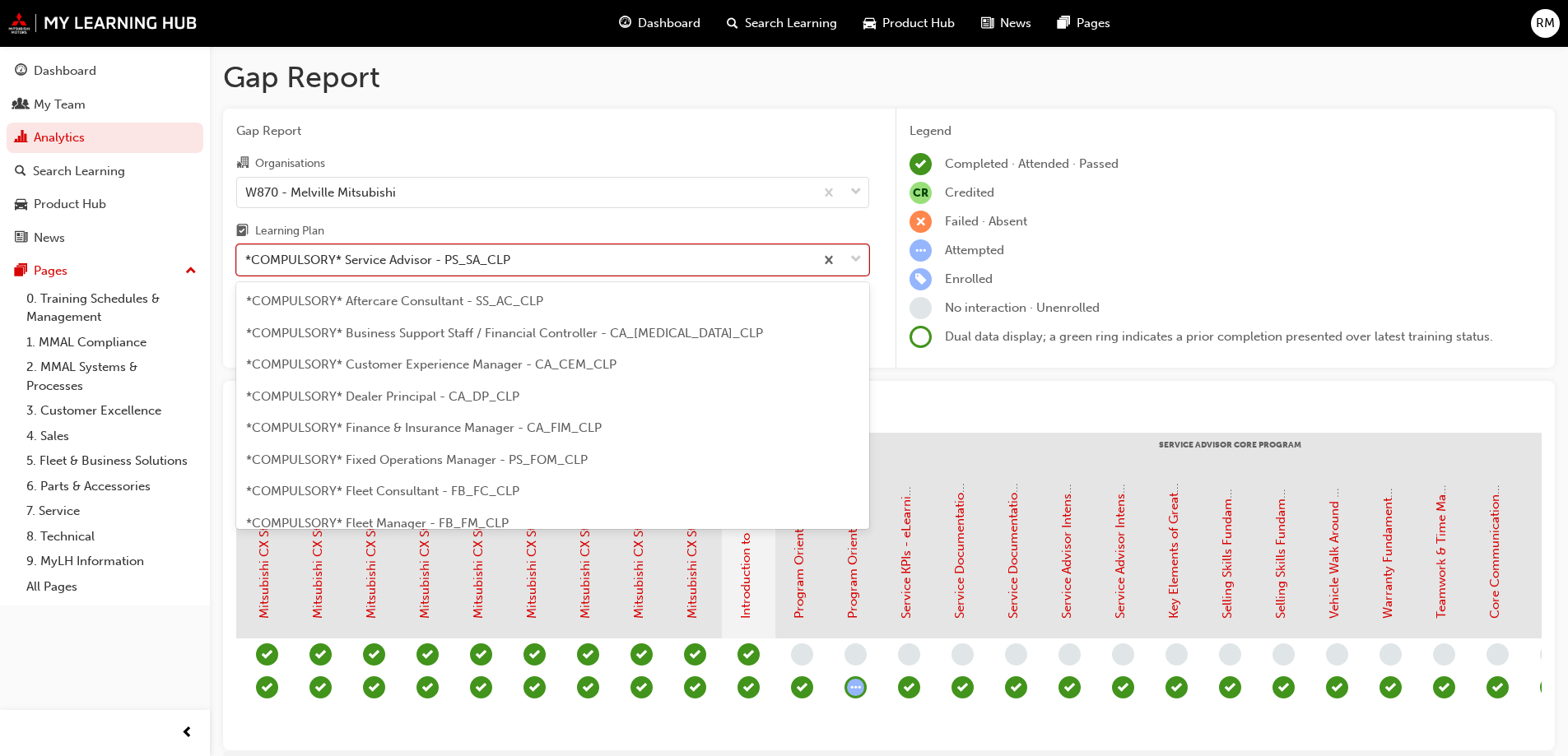
click at [455, 255] on div "*COMPULSORY* Service Advisor - PS_SA_CLP" at bounding box center [378, 260] width 265 height 19
click at [247, 255] on input "Learning Plan option *COMPULSORY* Service Advisor - PS_SA_CLP focused, 19 of 33…" at bounding box center [246, 259] width 2 height 14
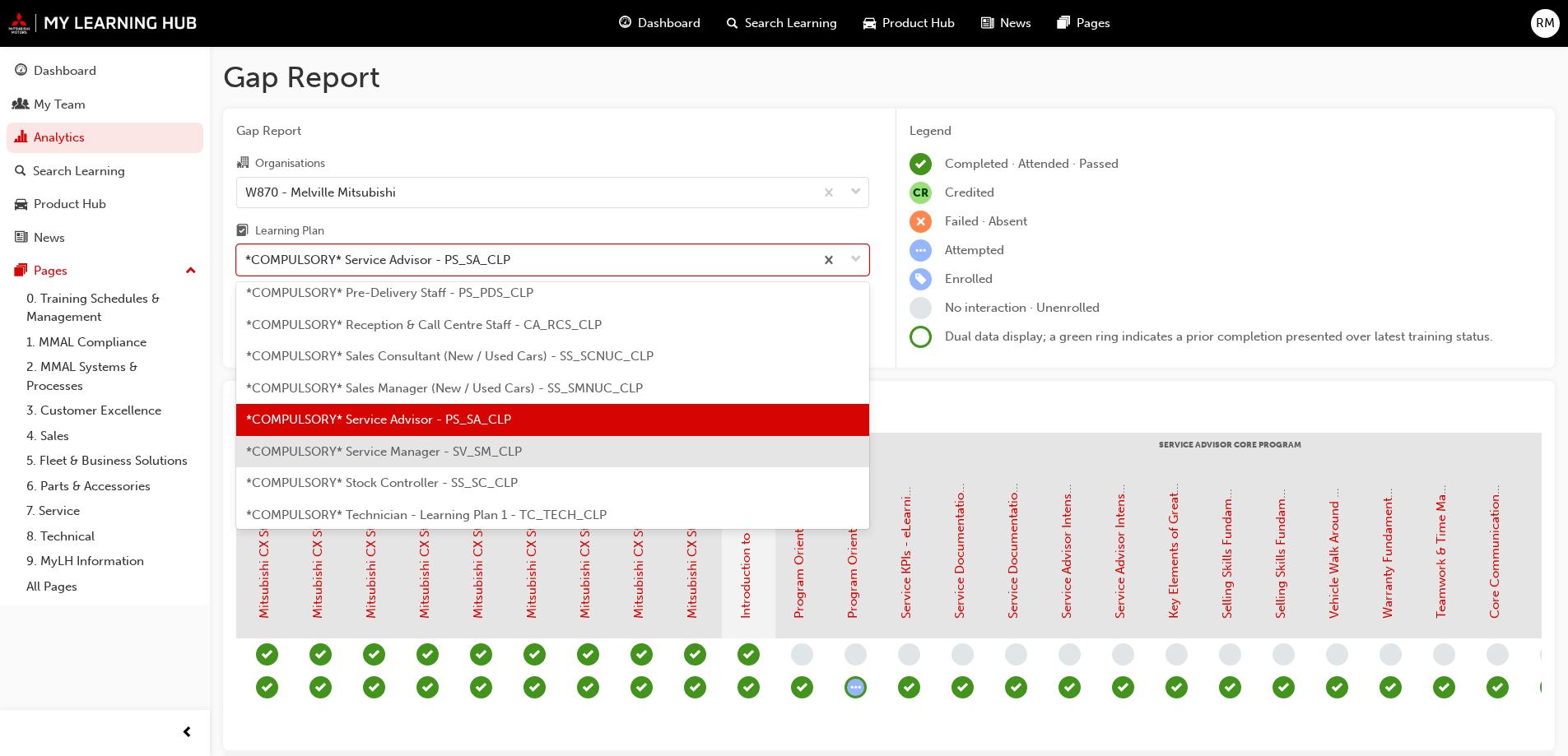
scroll to position [534, 0]
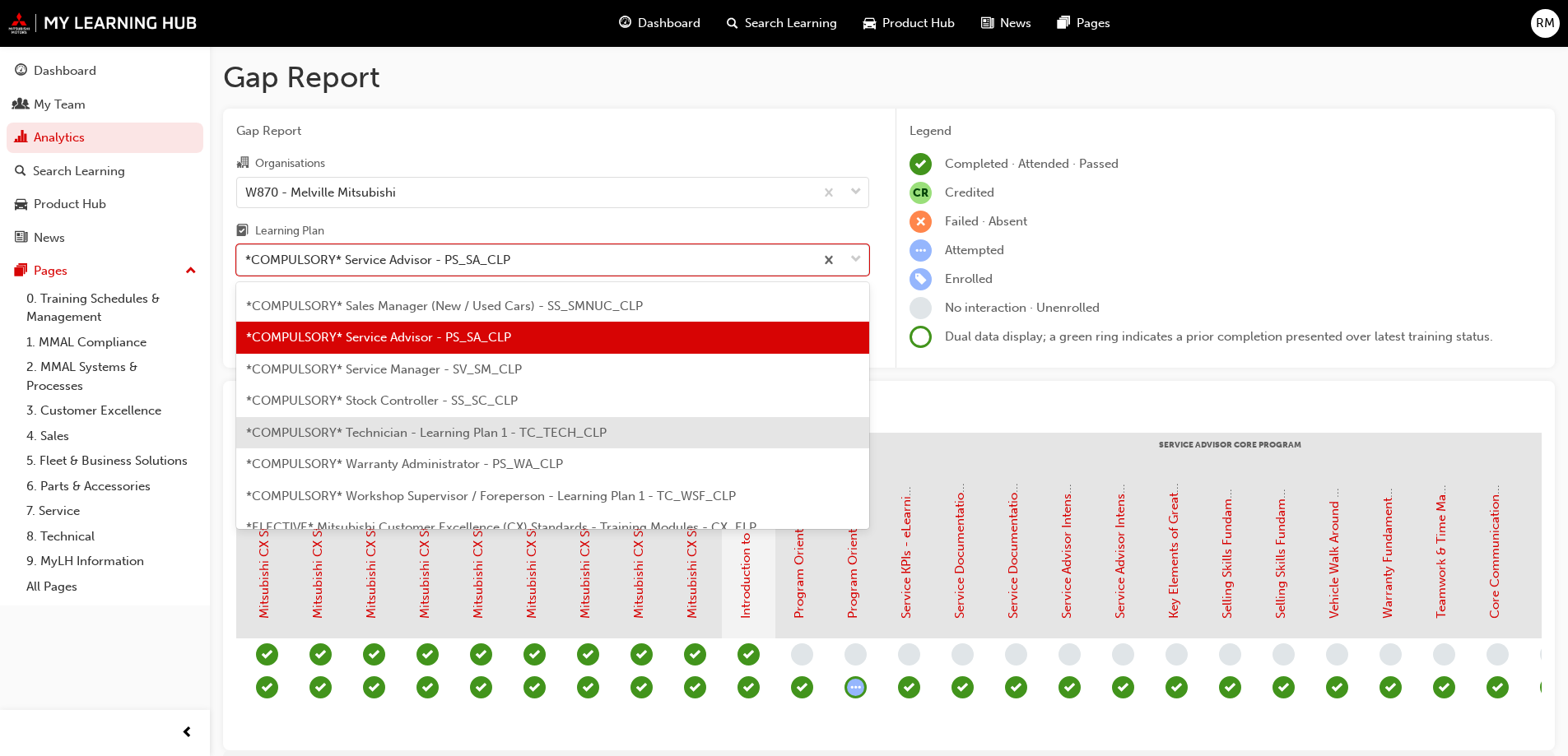
click at [454, 438] on span "*COMPULSORY* Technician - Learning Plan 1 - TC_TECH_CLP" at bounding box center [426, 432] width 361 height 15
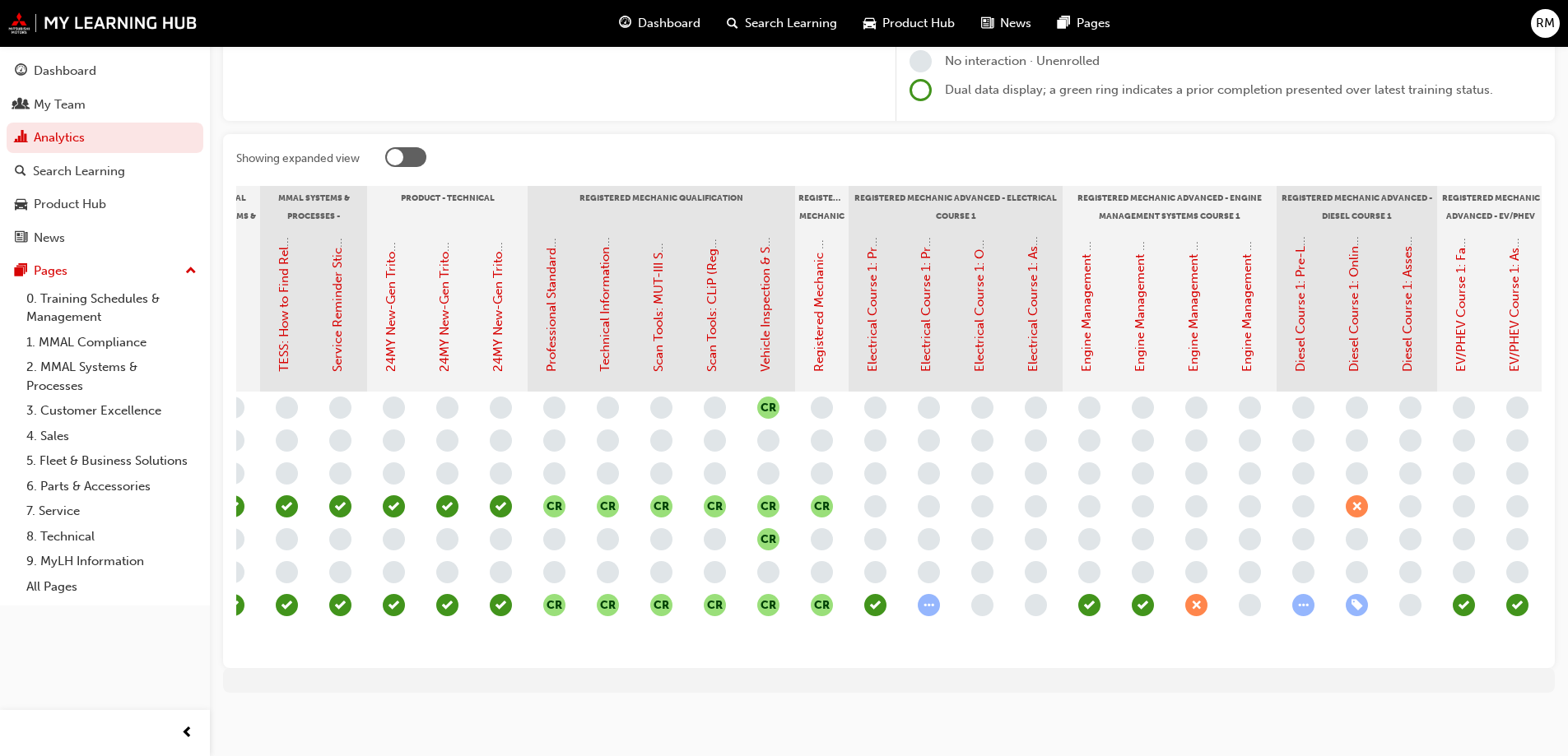
scroll to position [0, 567]
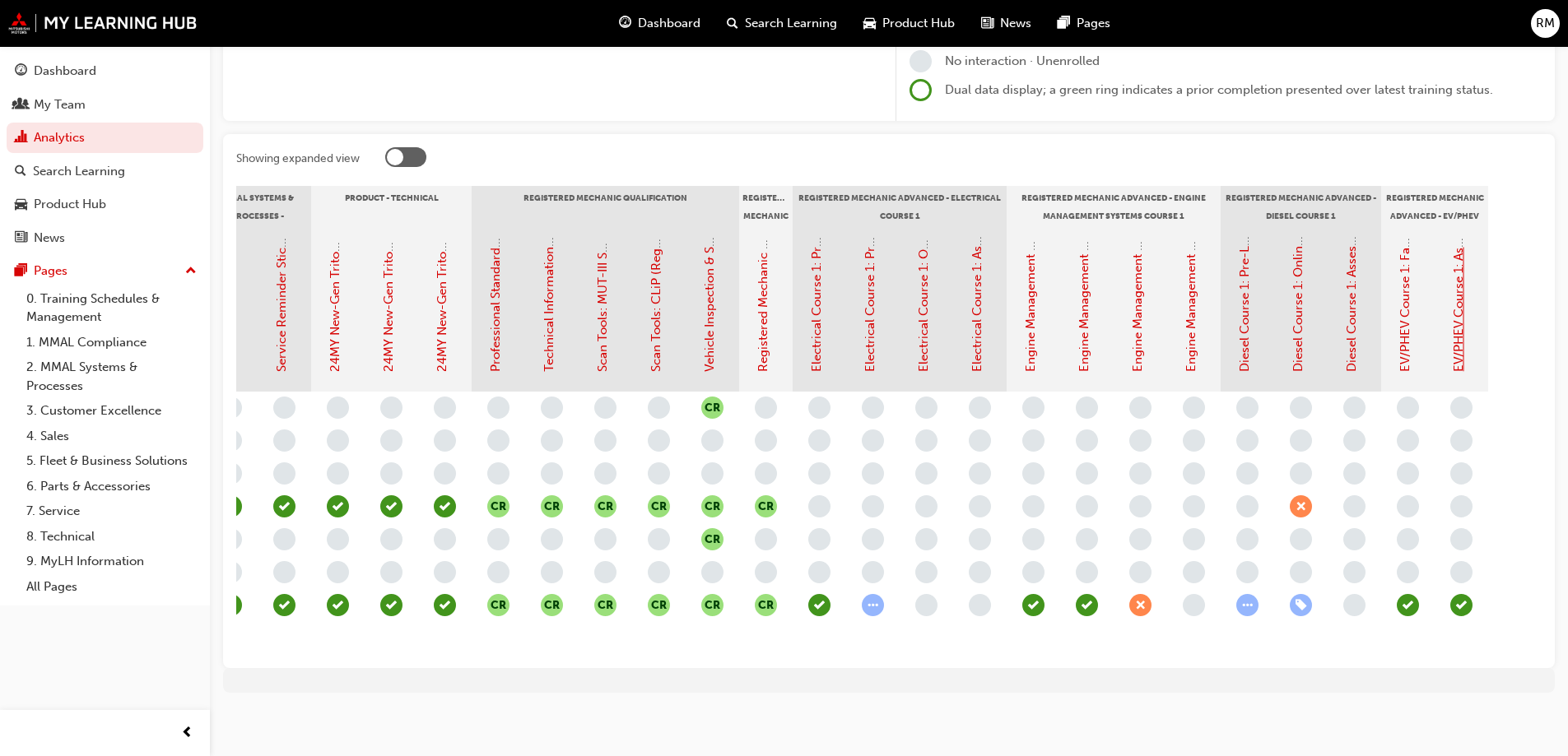
click at [1462, 330] on link "EV/PHEV Course 1: Assessment Quiz (Registered Mechanic Advanced)" at bounding box center [1459, 171] width 15 height 399
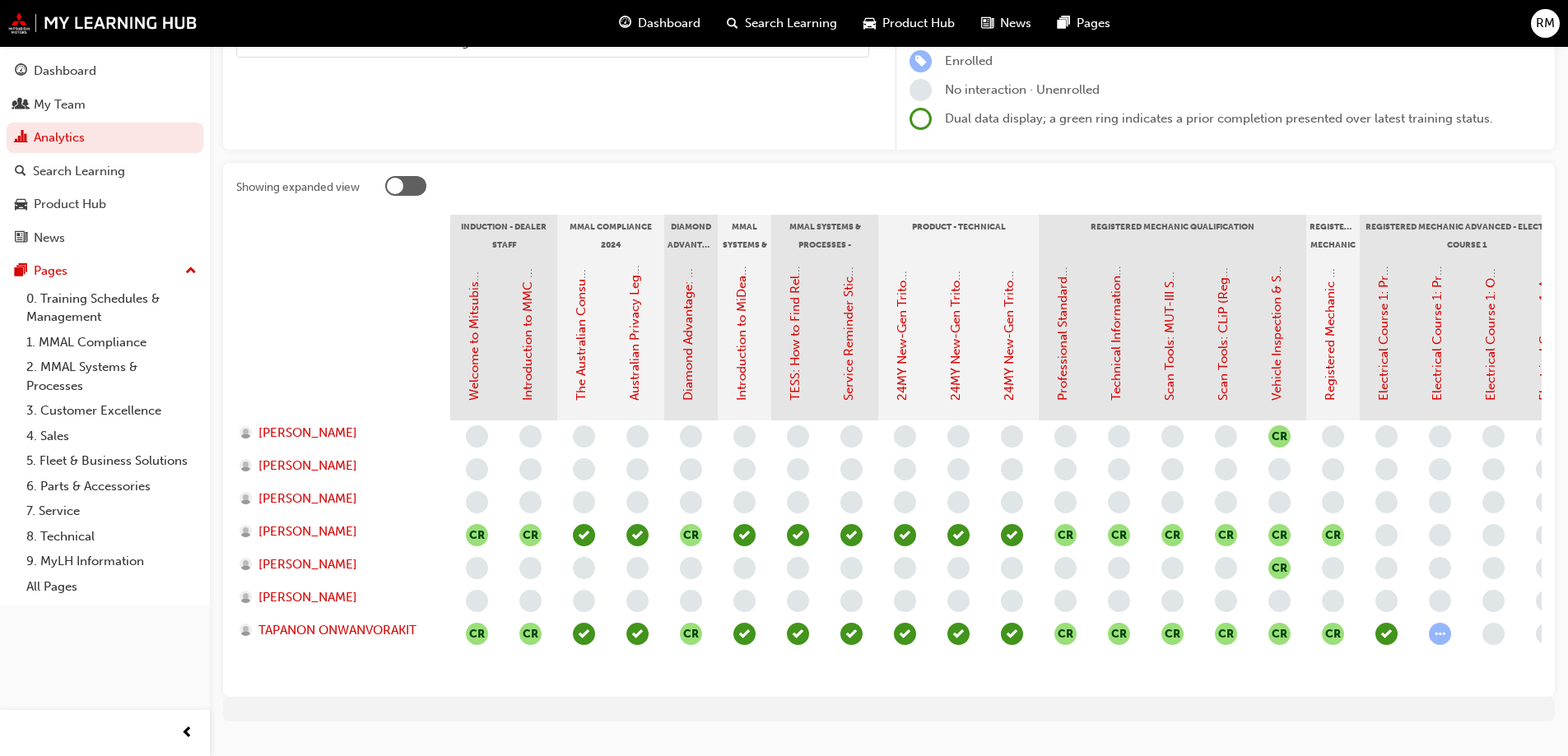
scroll to position [247, 0]
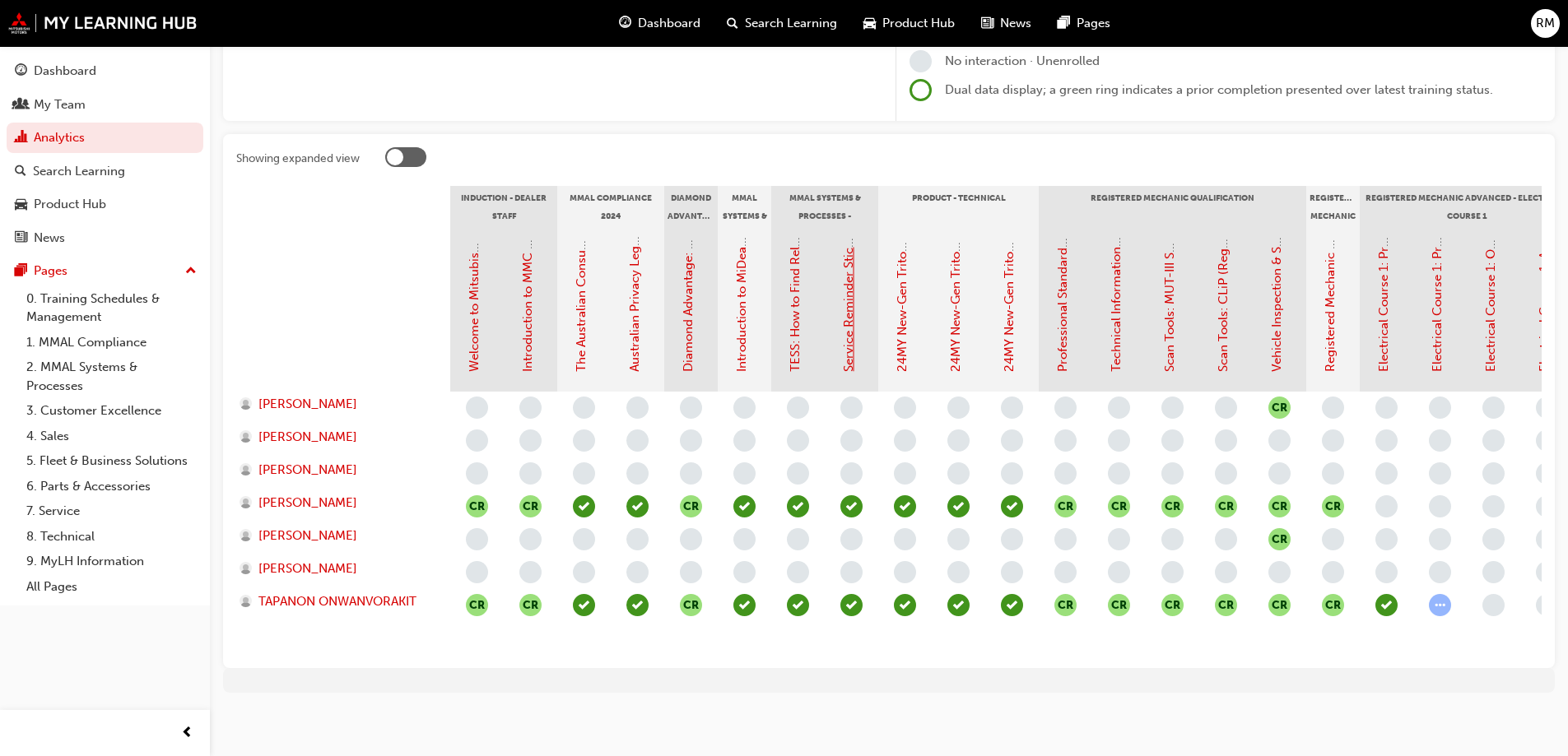
click at [849, 361] on link "Service Reminder Stickers" at bounding box center [849, 298] width 15 height 148
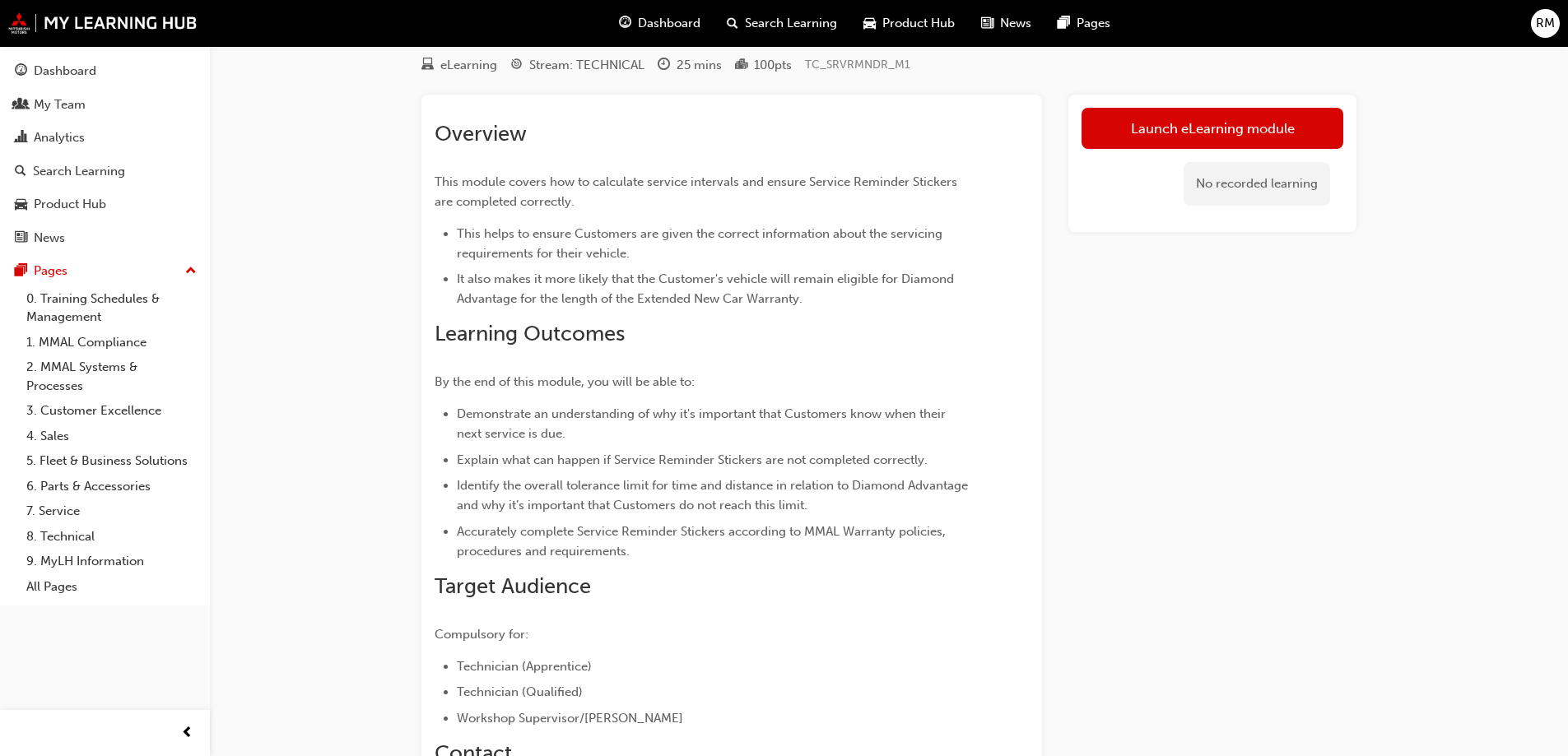
scroll to position [83, 0]
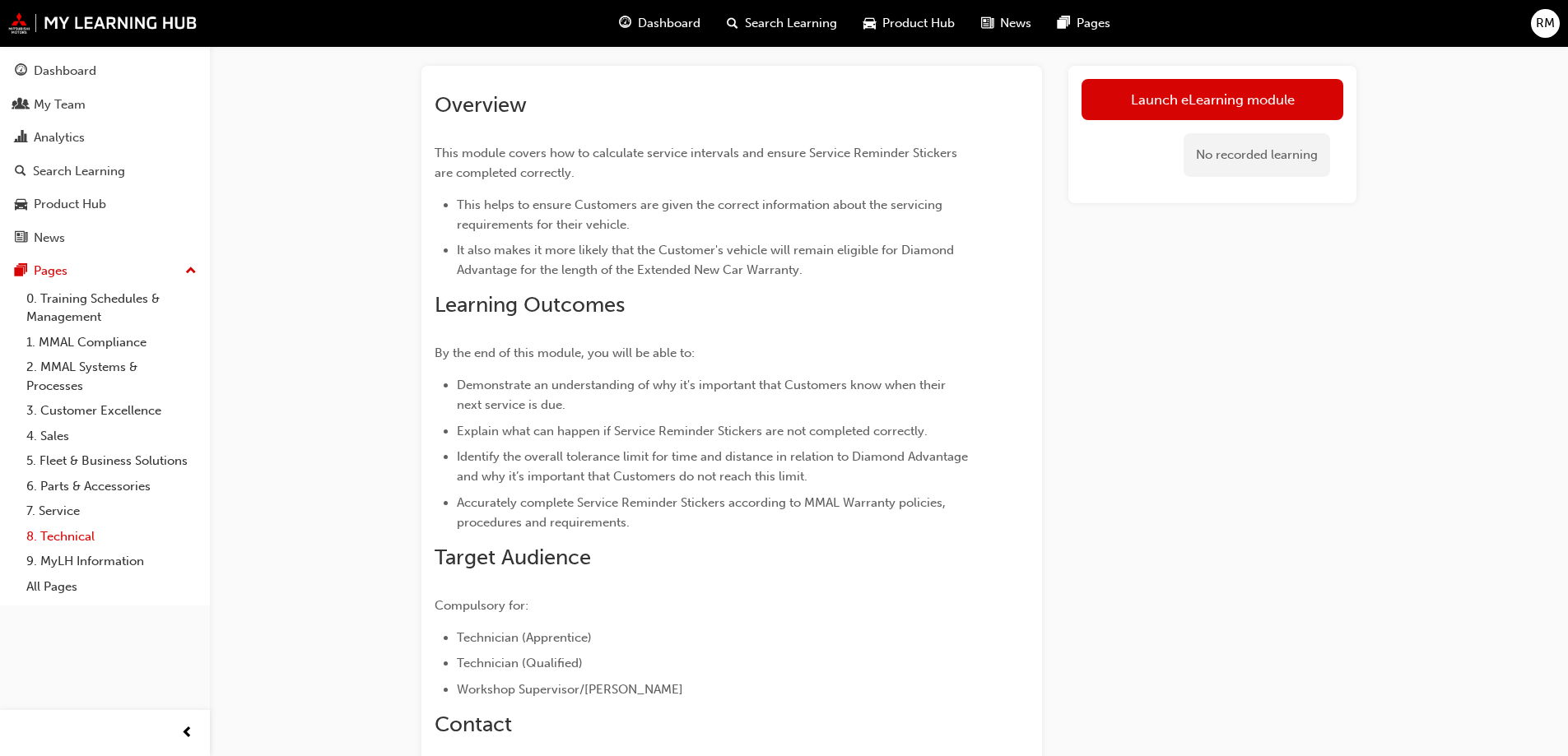
click at [81, 536] on link "8. Technical" at bounding box center [111, 537] width 184 height 26
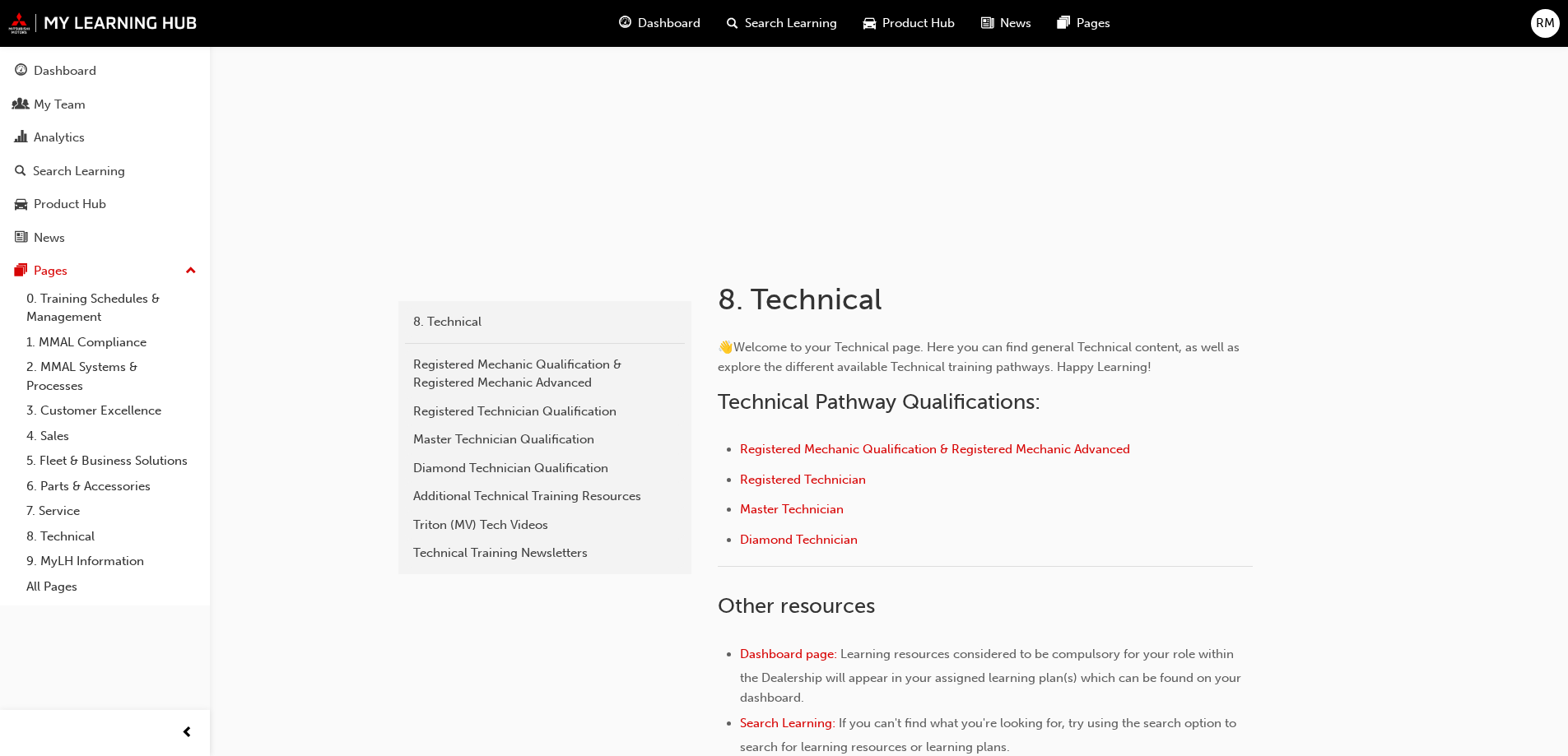
scroll to position [164, 0]
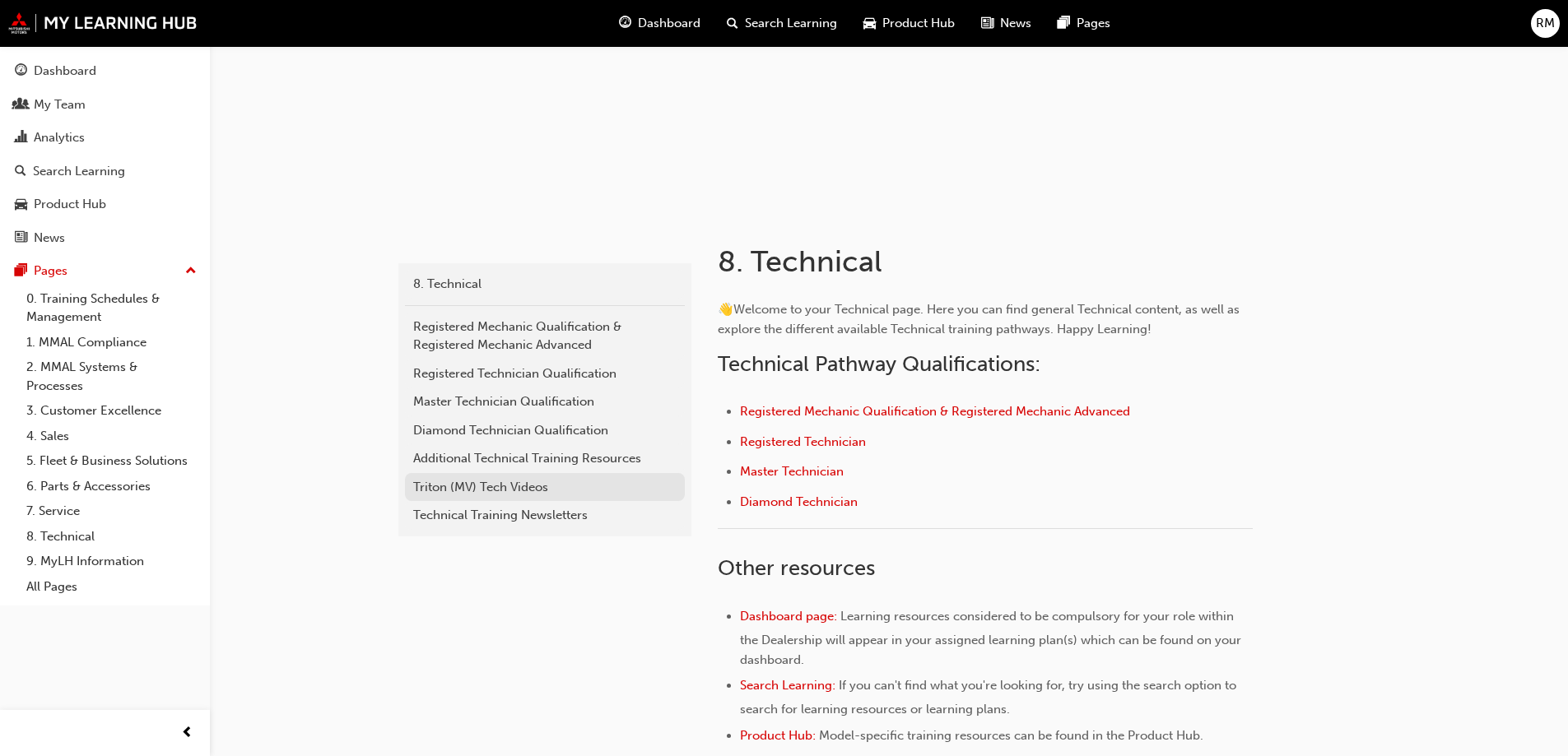
click at [451, 485] on div "Triton (MV) Tech Videos" at bounding box center [545, 487] width 264 height 19
